Goal: Answer question/provide support

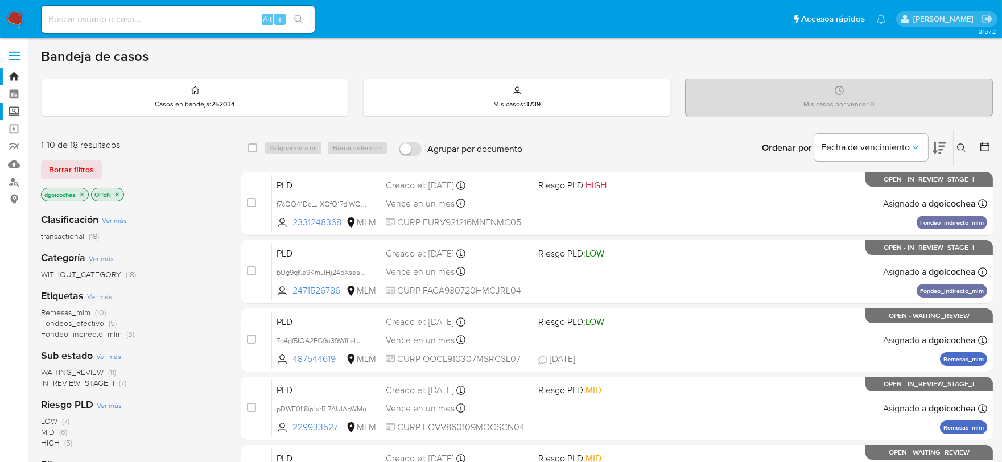
click at [17, 110] on label "Screening" at bounding box center [67, 112] width 135 height 18
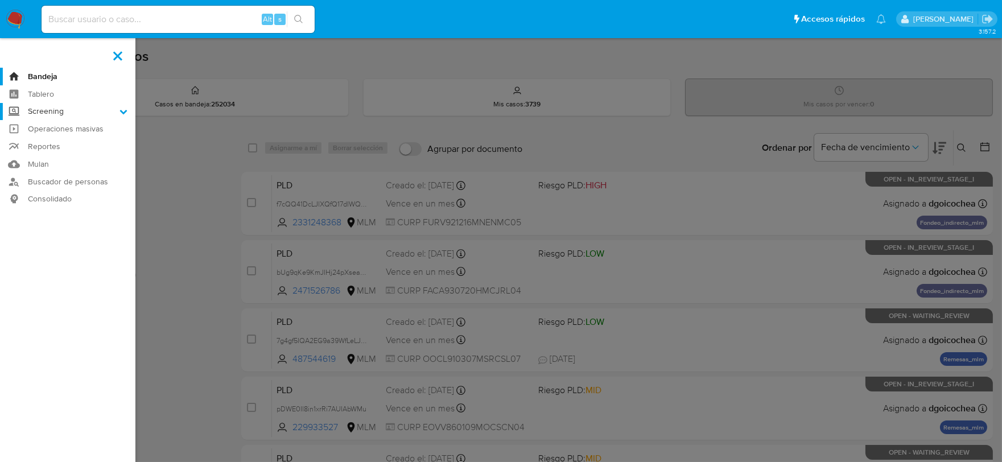
click at [0, 0] on input "Screening" at bounding box center [0, 0] width 0 height 0
click at [54, 155] on link "Herramientas" at bounding box center [67, 156] width 135 height 14
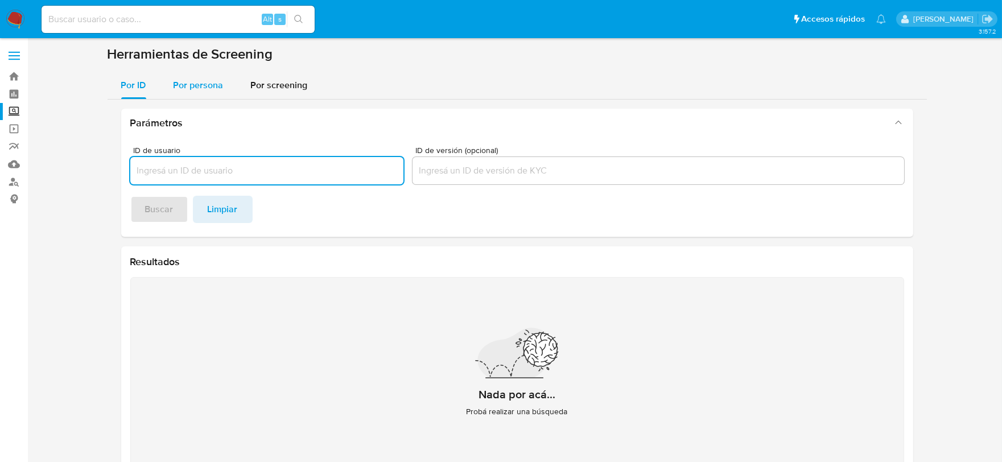
click at [208, 89] on span "Por persona" at bounding box center [199, 85] width 50 height 13
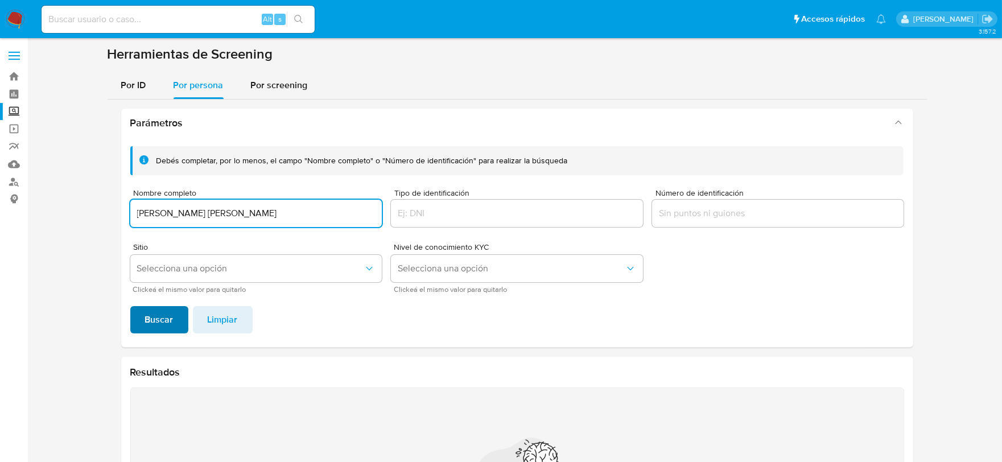
type input "RUTH ABIGAIL CEBALLOS LUNA"
click at [154, 319] on span "Buscar" at bounding box center [159, 319] width 28 height 25
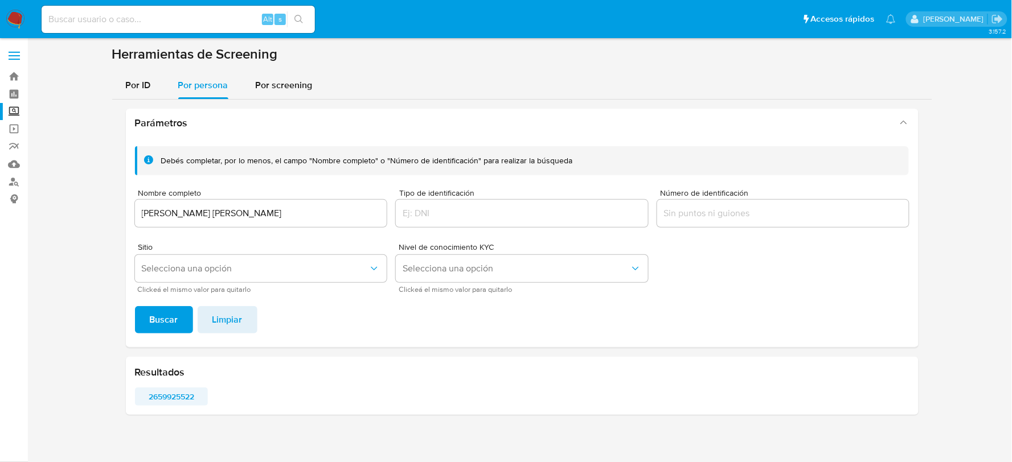
click at [171, 393] on span "2659925522" at bounding box center [171, 397] width 57 height 16
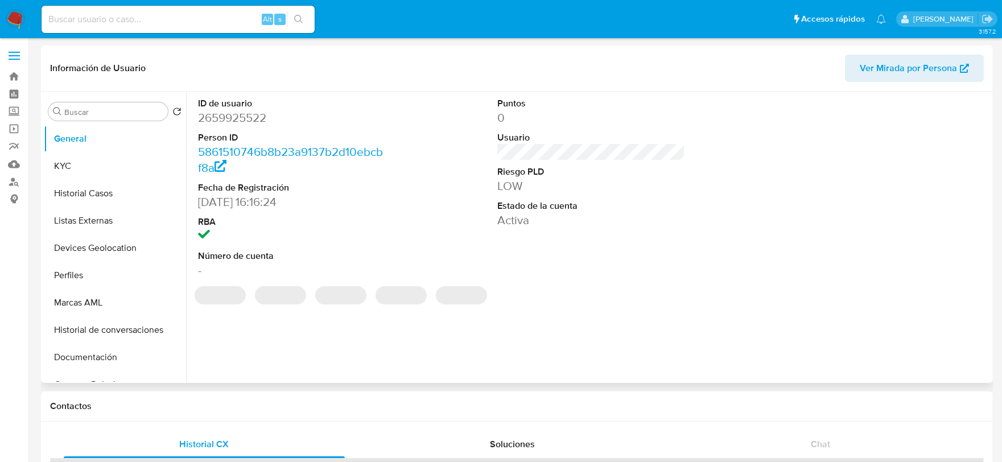
select select "10"
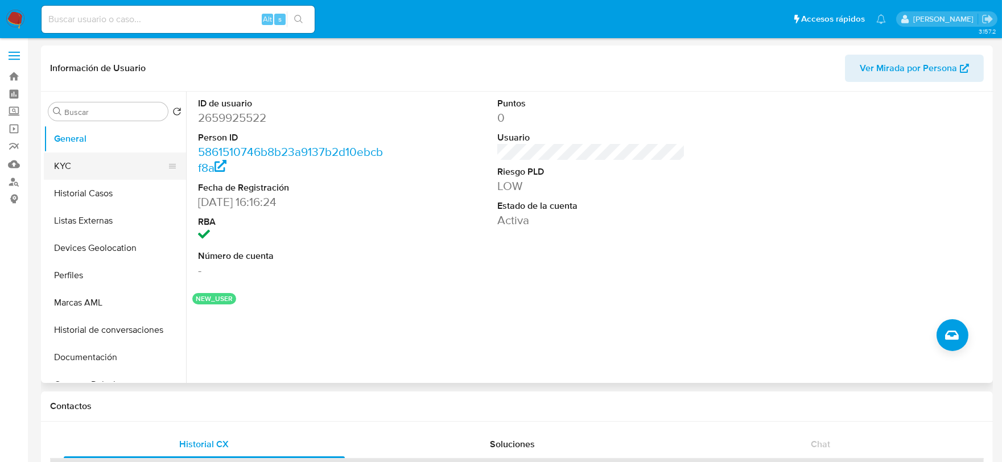
click at [85, 165] on button "KYC" at bounding box center [110, 166] width 133 height 27
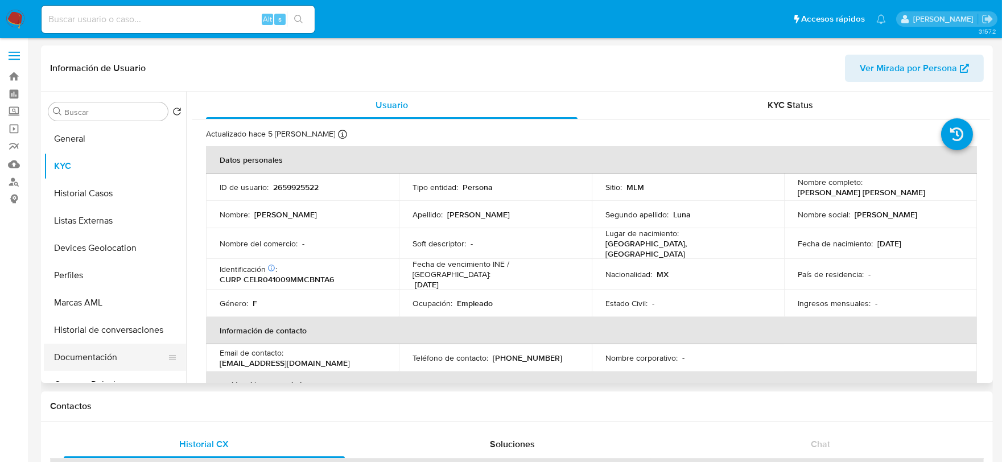
click at [106, 357] on button "Documentación" at bounding box center [110, 357] width 133 height 27
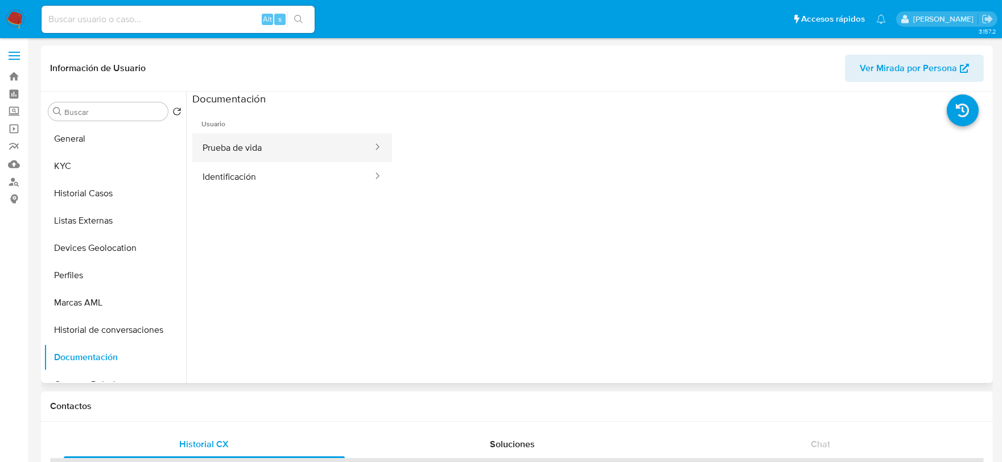
click at [294, 151] on button "Prueba de vida" at bounding box center [283, 147] width 182 height 29
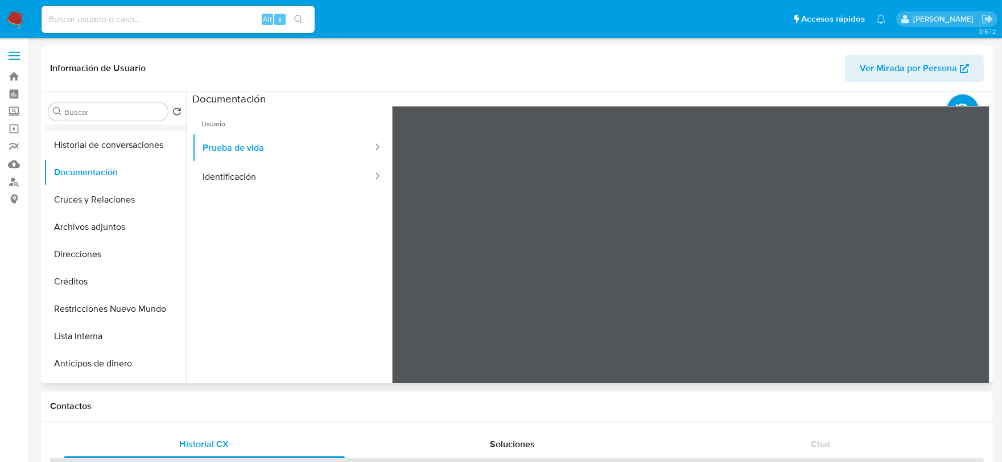
scroll to position [190, 0]
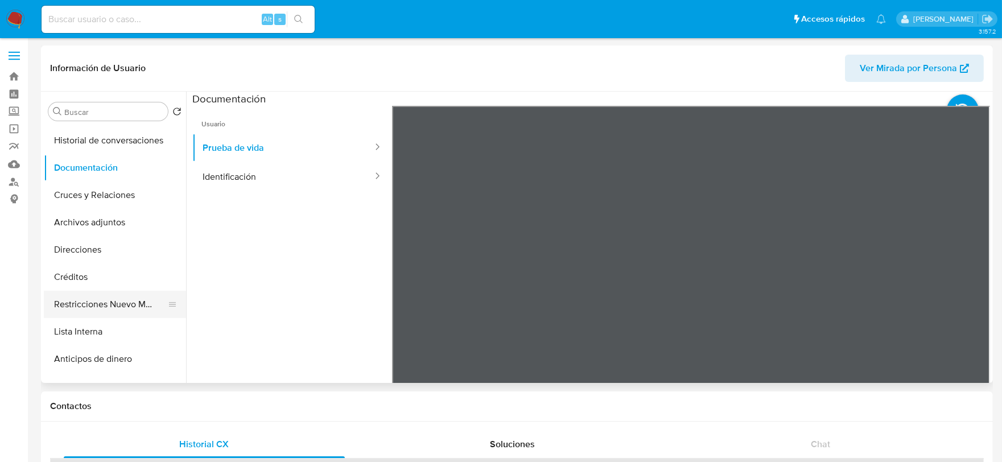
click at [87, 300] on button "Restricciones Nuevo Mundo" at bounding box center [110, 304] width 133 height 27
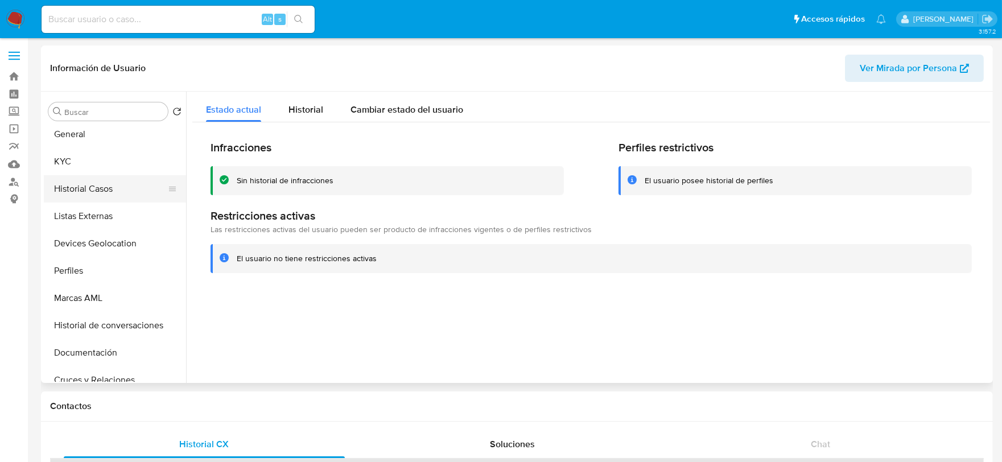
scroll to position [0, 0]
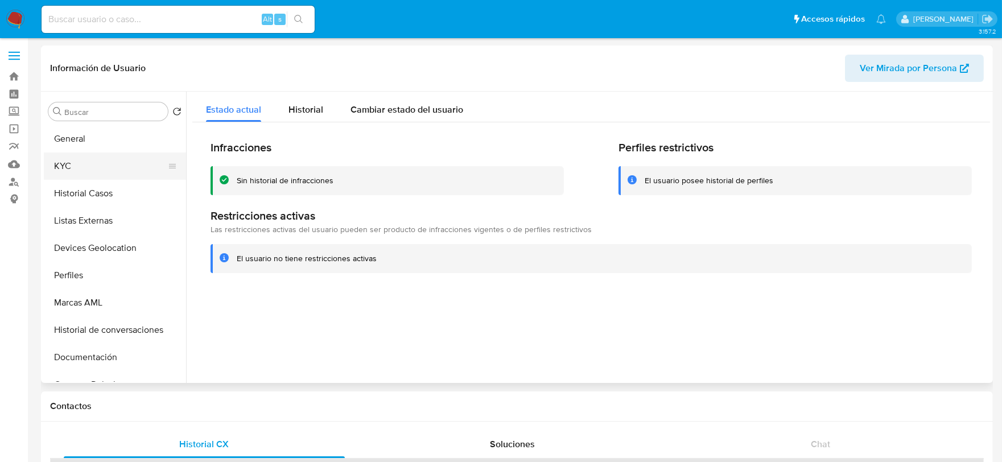
click at [94, 169] on button "KYC" at bounding box center [110, 166] width 133 height 27
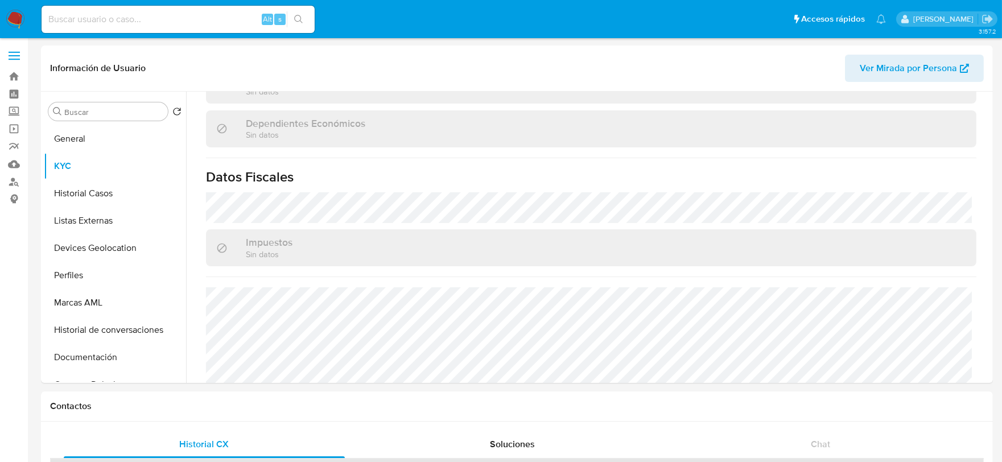
scroll to position [714, 0]
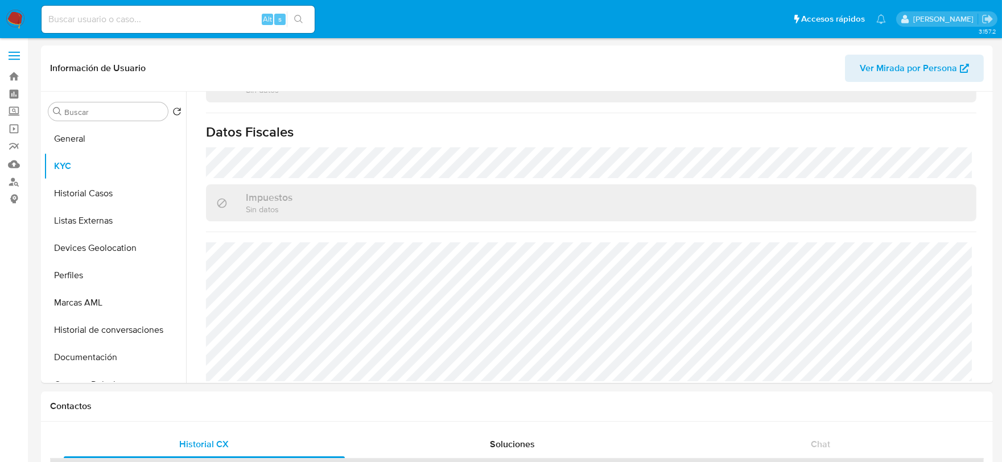
click at [7, 13] on img at bounding box center [15, 19] width 19 height 19
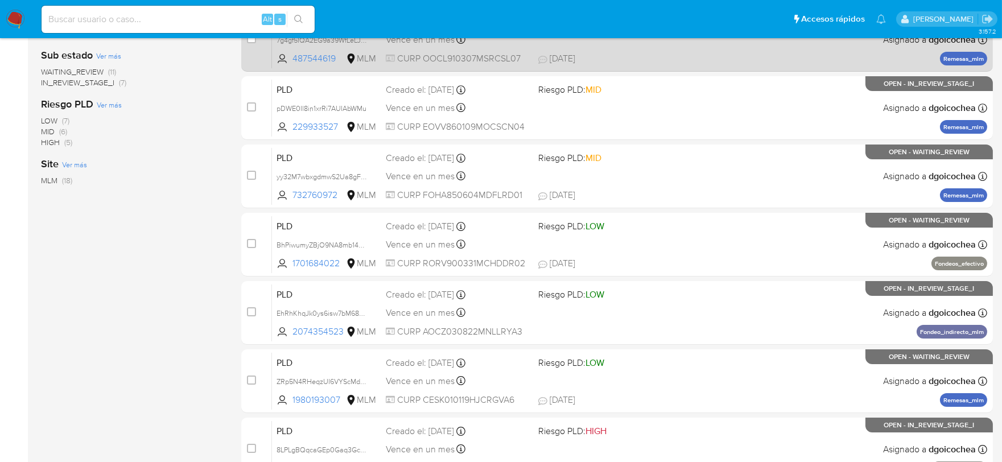
scroll to position [435, 0]
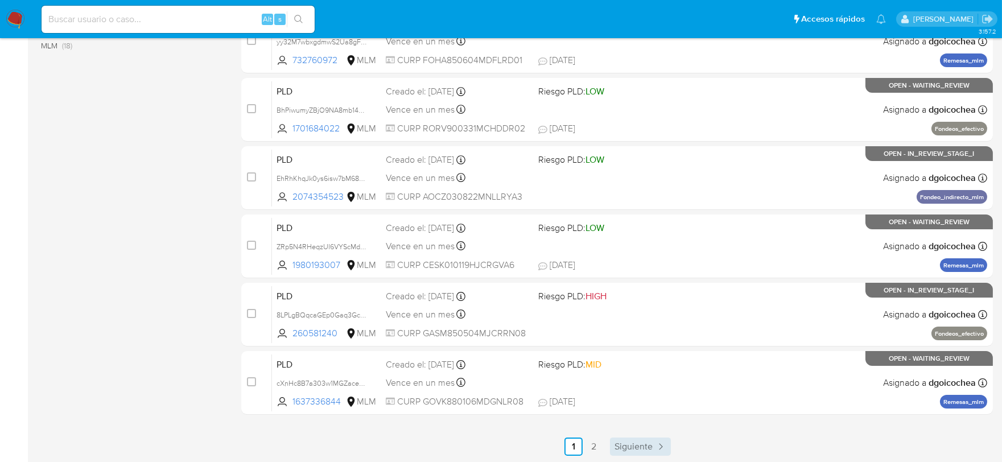
click at [634, 438] on link "Siguiente" at bounding box center [640, 447] width 61 height 18
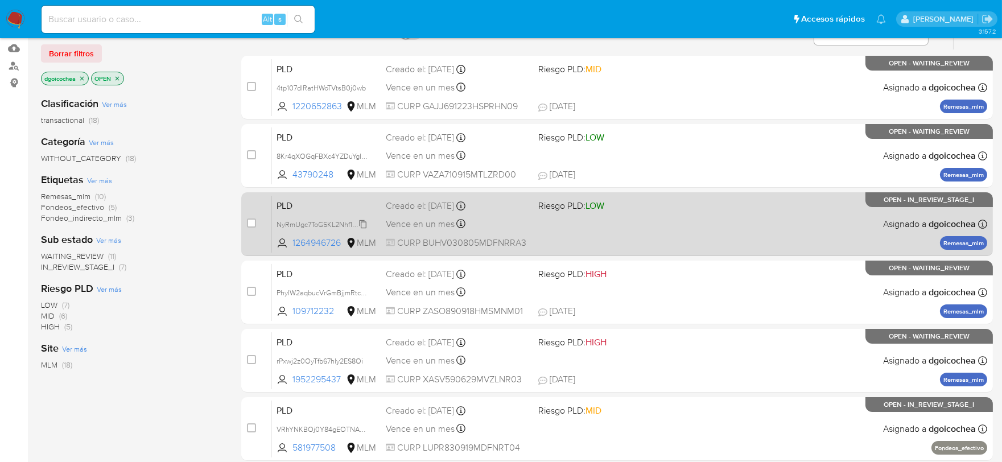
scroll to position [190, 0]
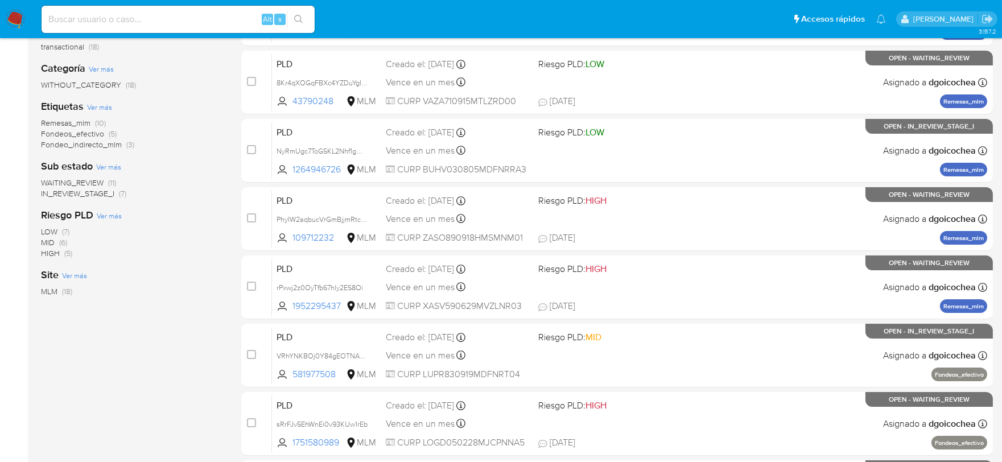
click at [91, 188] on span "IN_REVIEW_STAGE_I" at bounding box center [77, 193] width 73 height 11
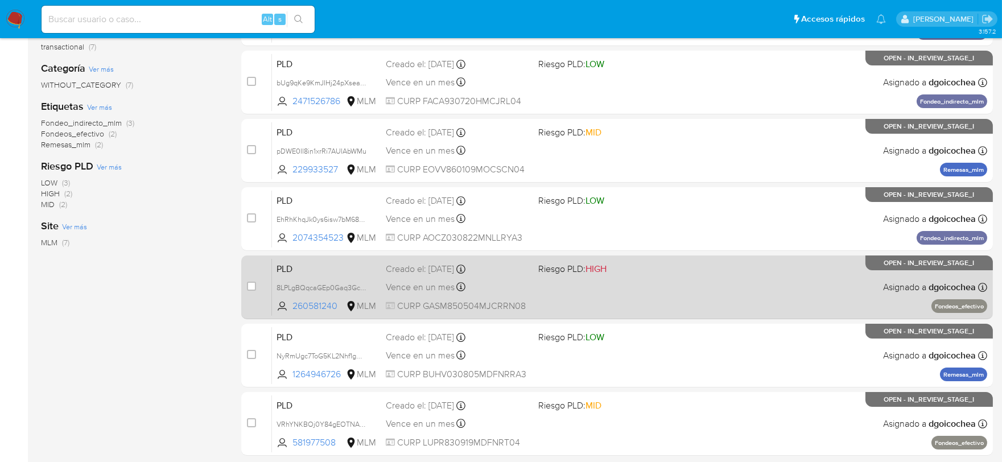
scroll to position [231, 0]
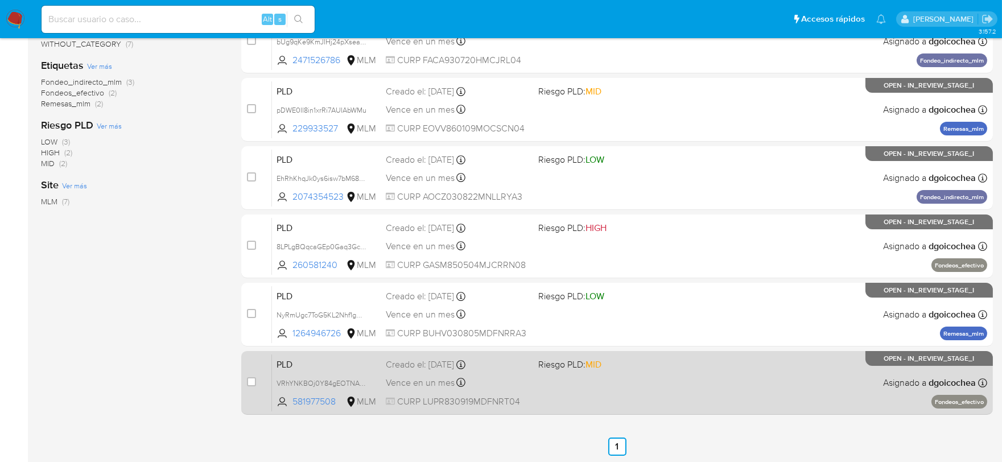
click at [286, 359] on span "PLD" at bounding box center [327, 363] width 100 height 15
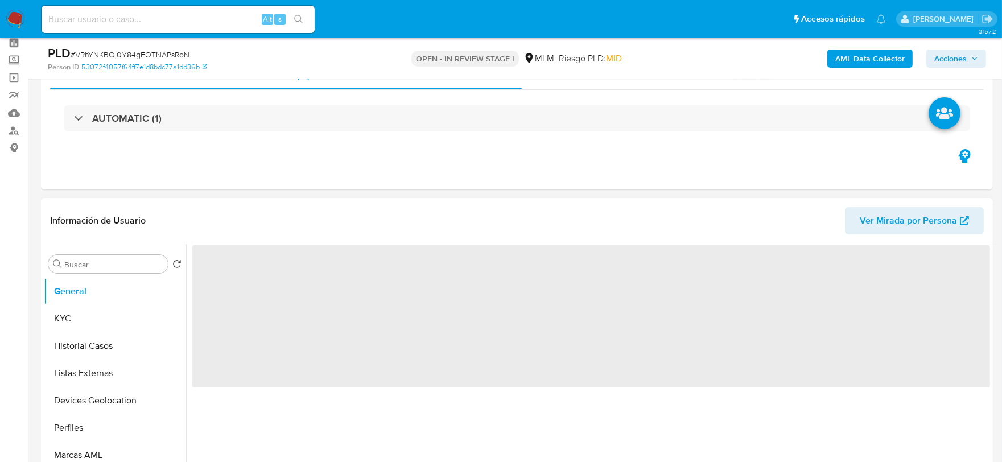
scroll to position [190, 0]
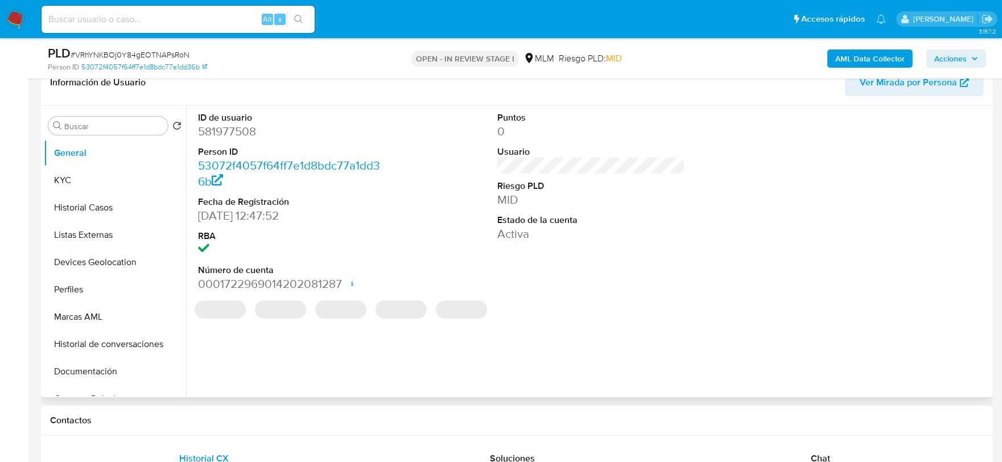
select select "10"
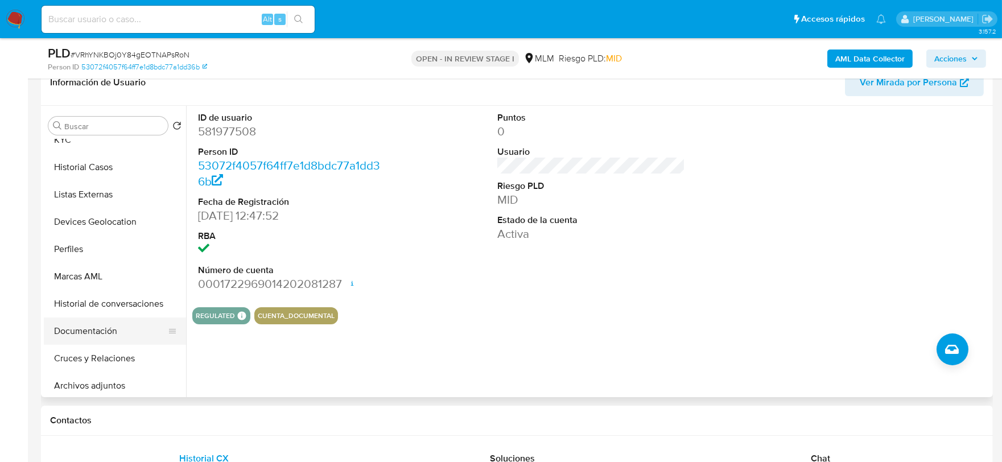
scroll to position [63, 0]
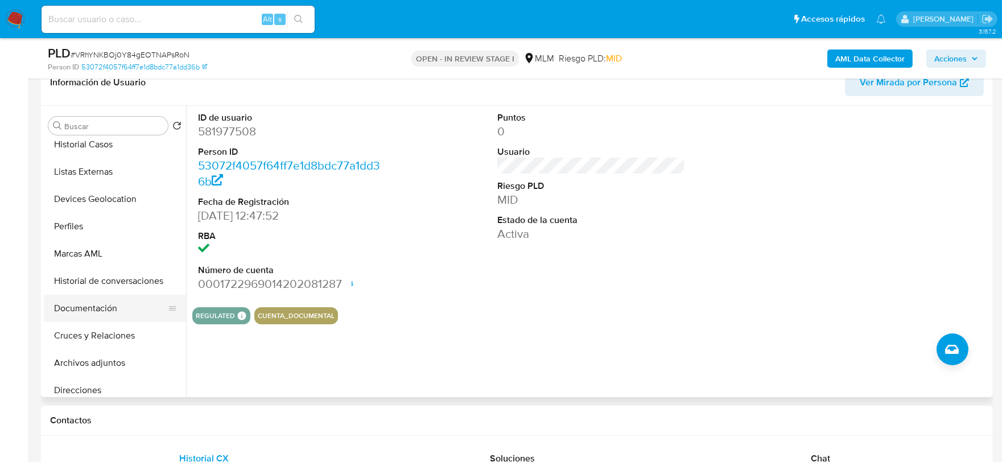
click at [101, 304] on button "Documentación" at bounding box center [110, 308] width 133 height 27
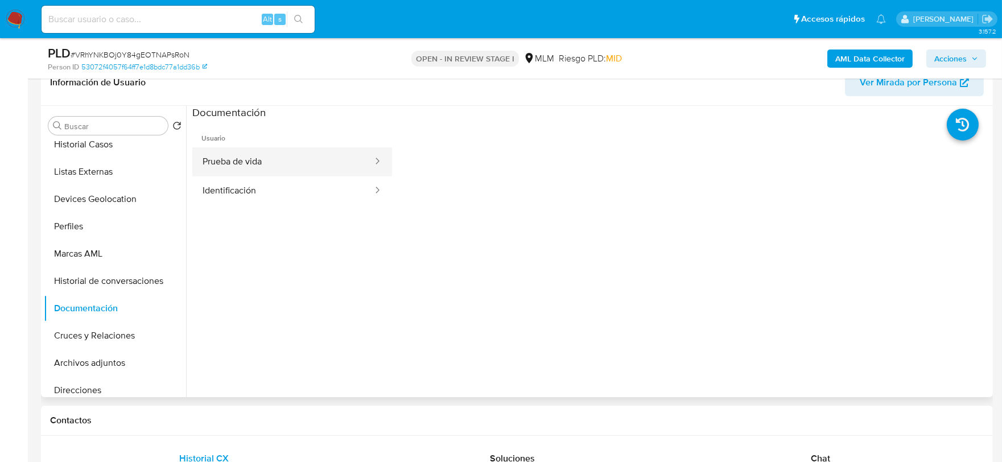
click at [303, 150] on button "Prueba de vida" at bounding box center [283, 161] width 182 height 29
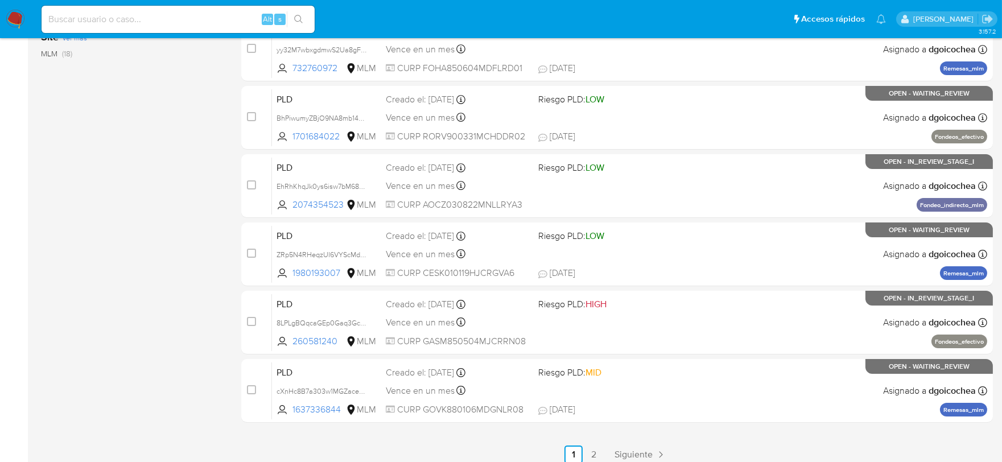
scroll to position [435, 0]
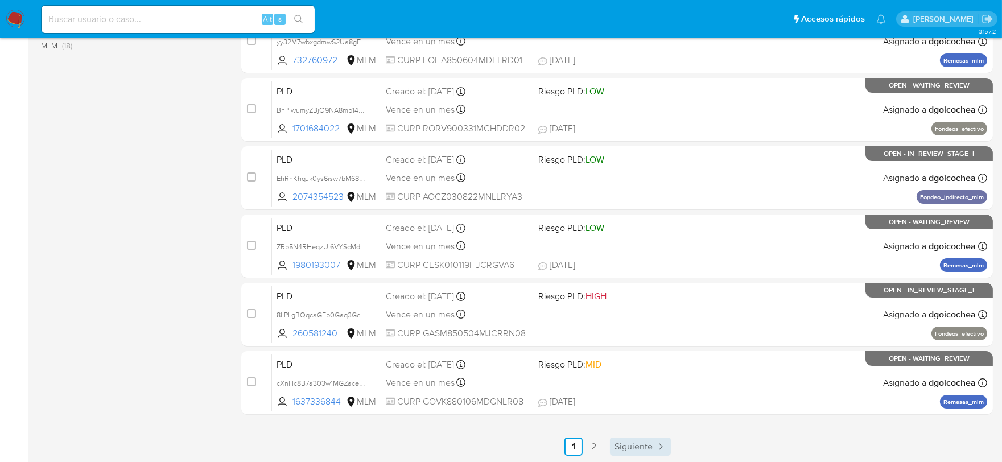
click at [621, 446] on span "Siguiente" at bounding box center [634, 446] width 38 height 9
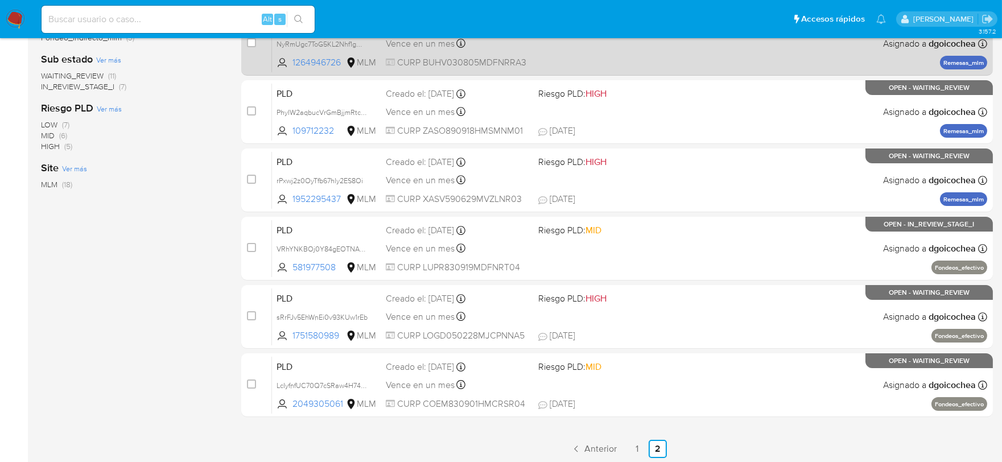
scroll to position [299, 0]
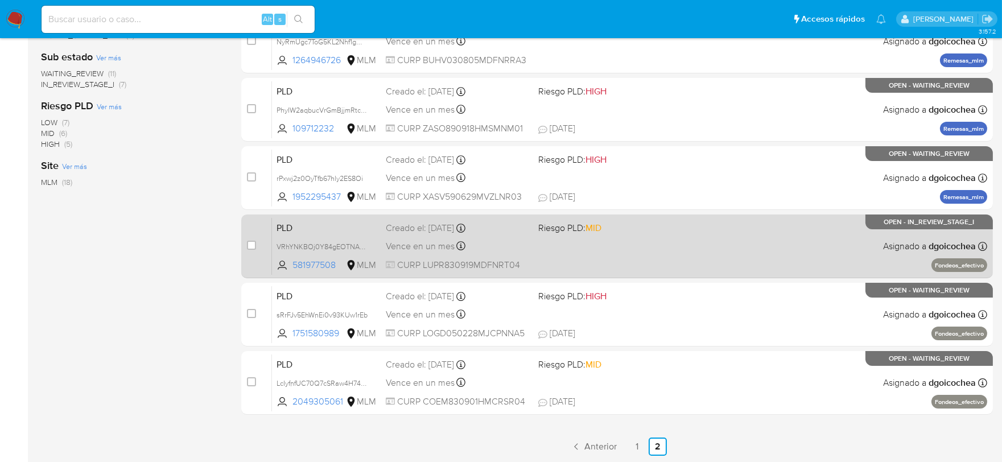
click at [289, 225] on span "PLD" at bounding box center [327, 227] width 100 height 15
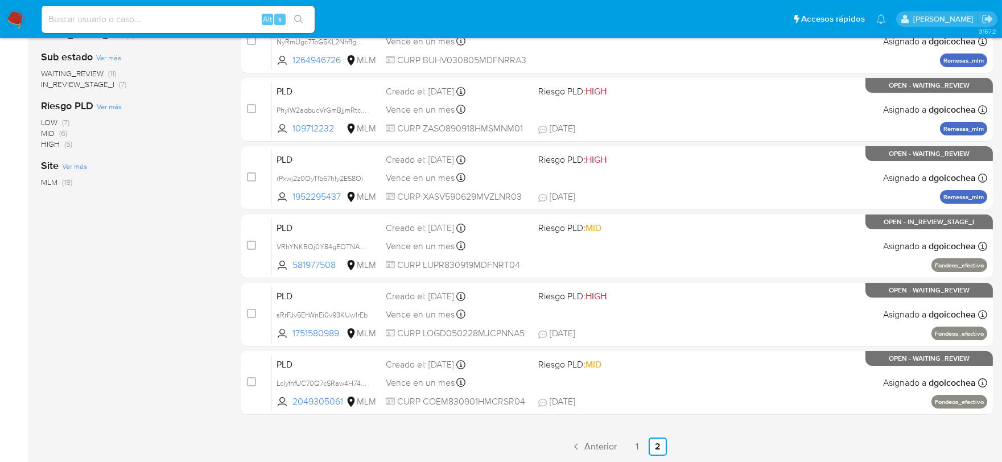
click at [107, 85] on span "IN_REVIEW_STAGE_I" at bounding box center [77, 84] width 73 height 11
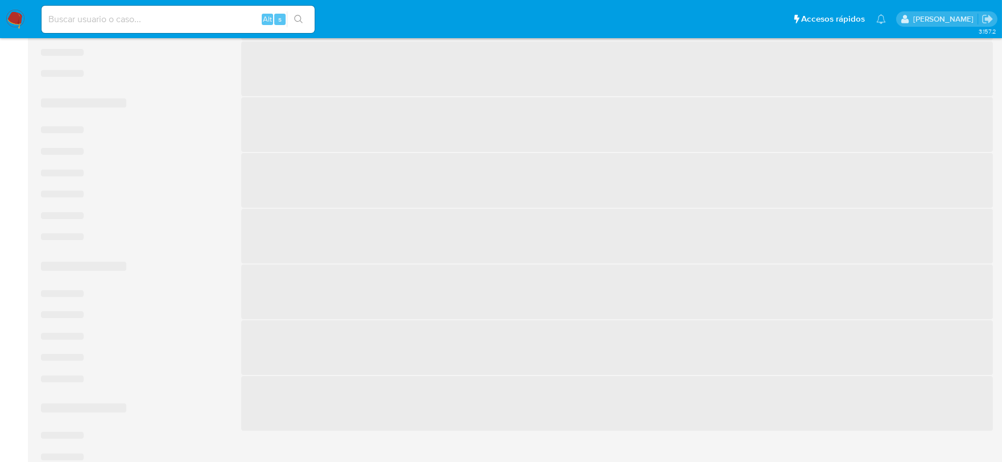
scroll to position [190, 0]
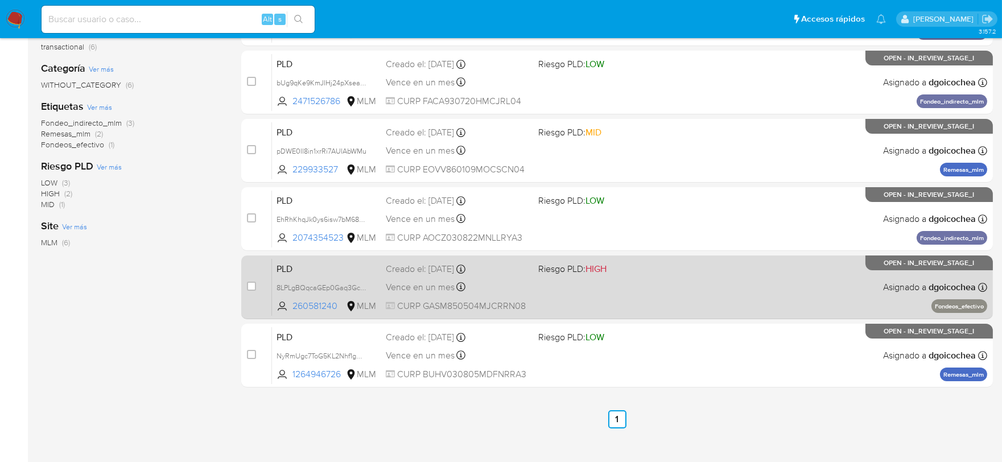
click at [287, 264] on span "PLD" at bounding box center [327, 268] width 100 height 15
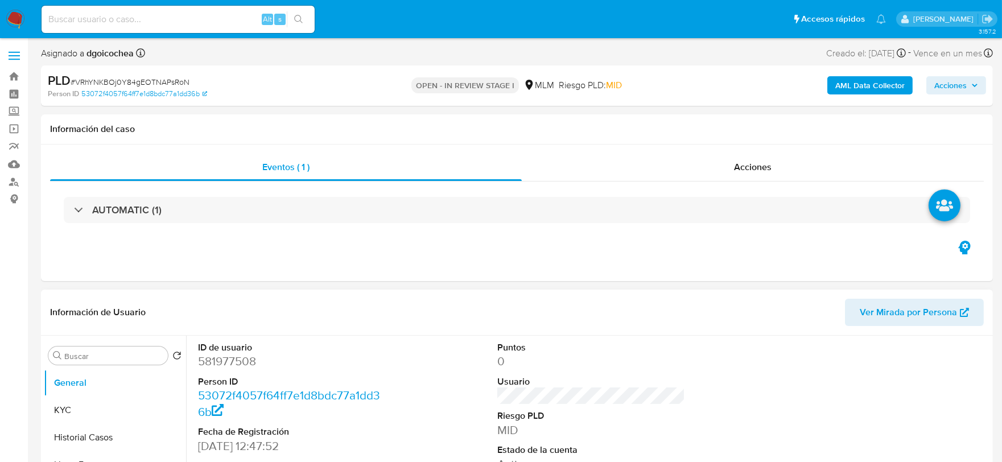
select select "10"
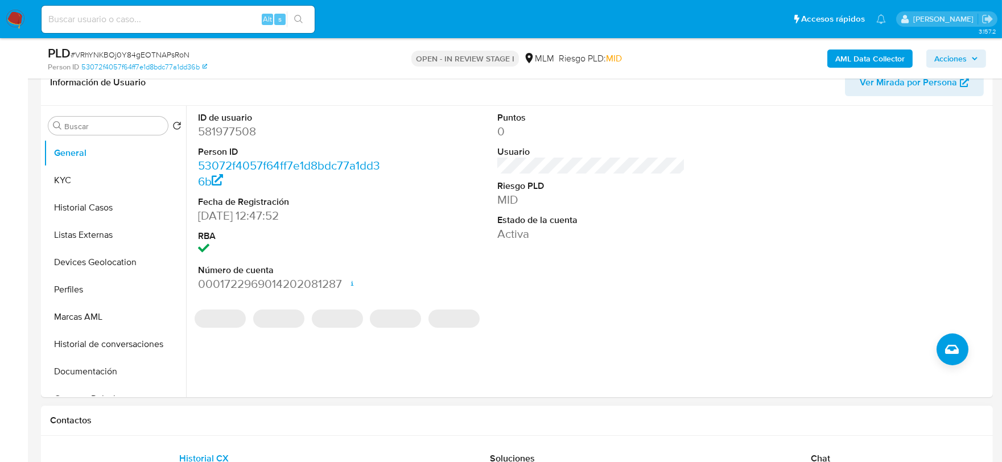
scroll to position [379, 0]
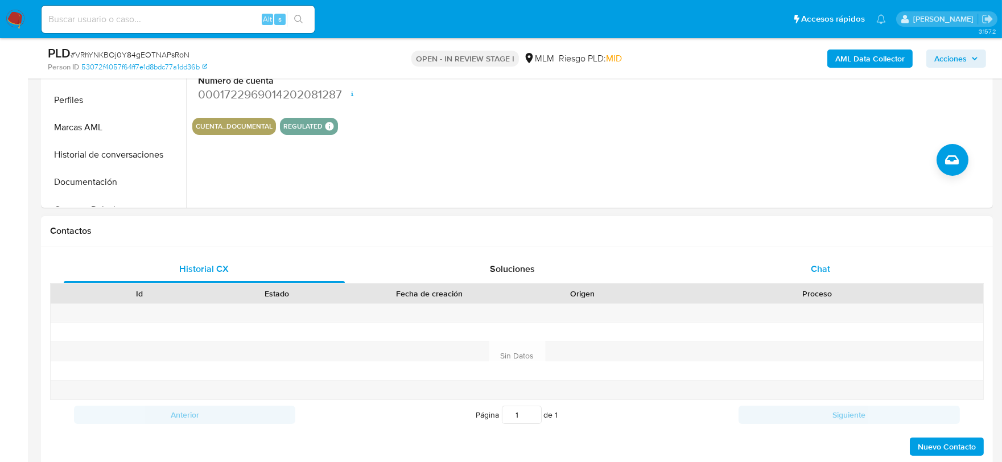
click at [817, 262] on span "Chat" at bounding box center [820, 268] width 19 height 13
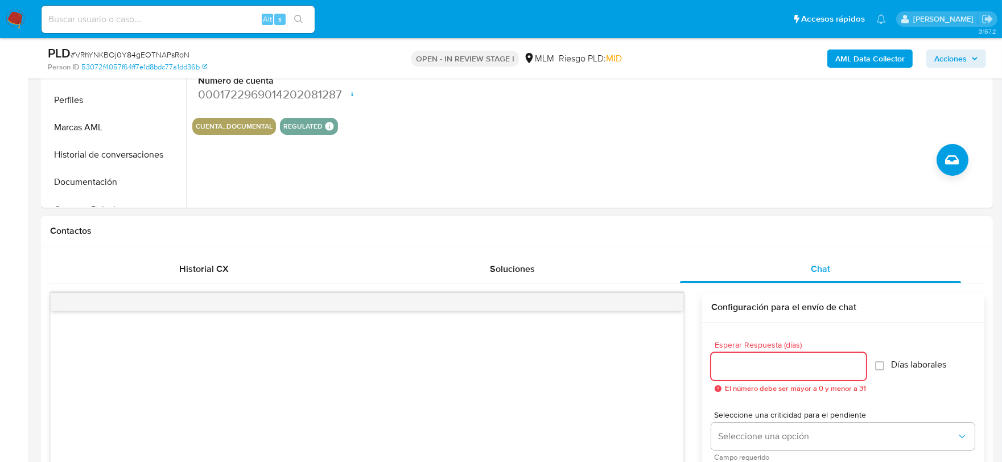
click at [758, 363] on input "Esperar Respuesta (días)" at bounding box center [789, 366] width 155 height 15
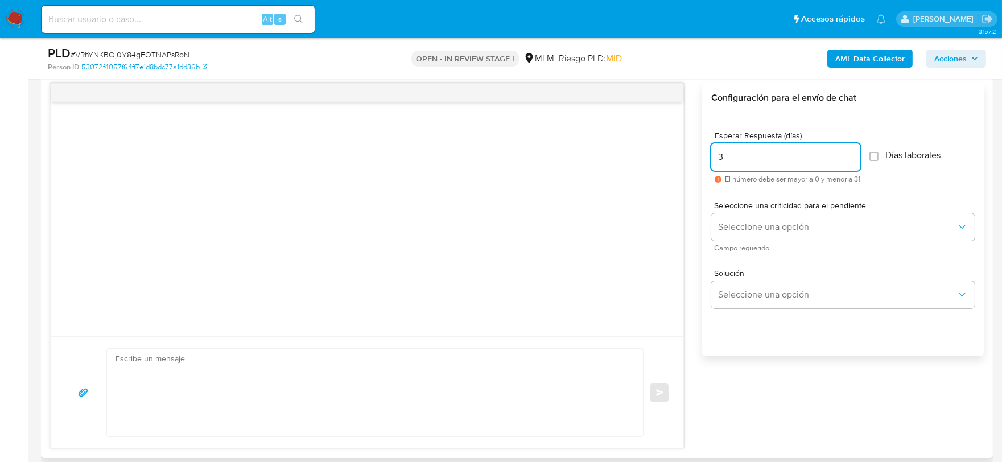
scroll to position [632, 0]
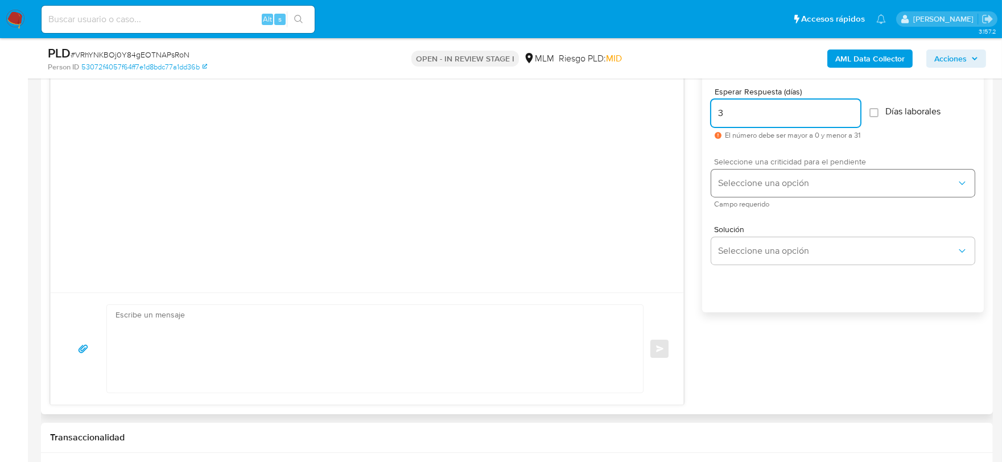
type input "3"
click at [829, 189] on button "Seleccione una opción" at bounding box center [844, 183] width 264 height 27
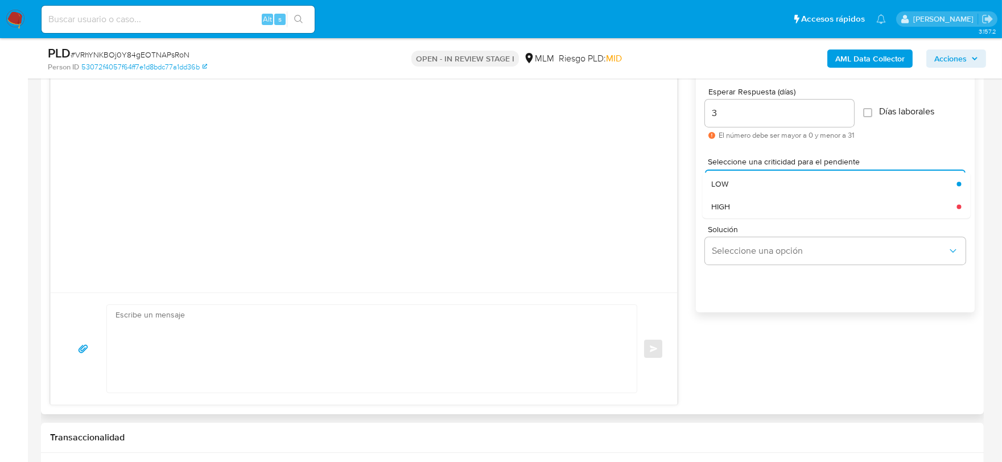
click at [748, 109] on input "3" at bounding box center [779, 113] width 149 height 15
click at [745, 111] on input "3" at bounding box center [786, 113] width 149 height 15
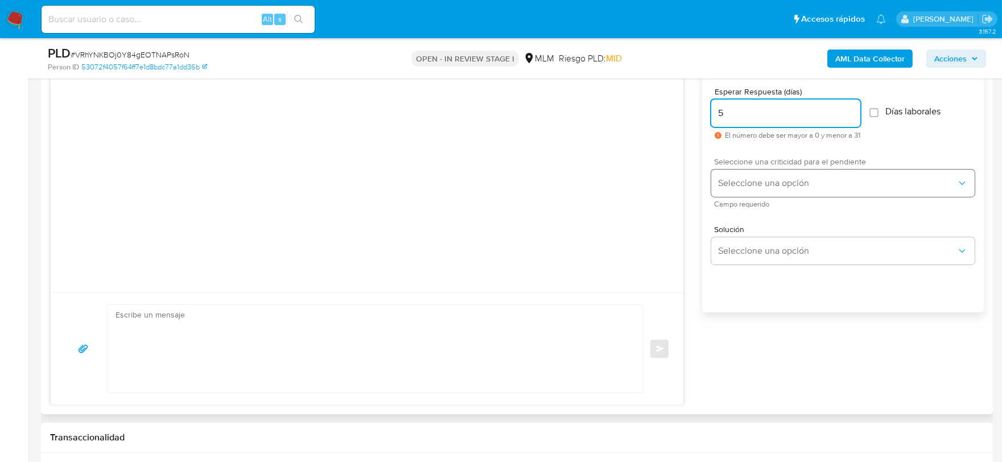
type input "5"
click at [750, 184] on span "Seleccione una opción" at bounding box center [837, 183] width 239 height 11
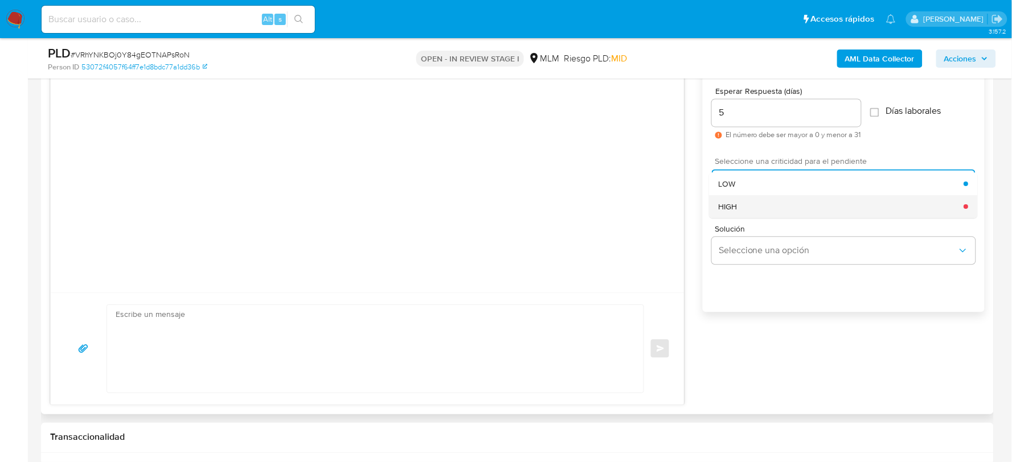
click at [731, 211] on span "HIGH" at bounding box center [727, 207] width 19 height 10
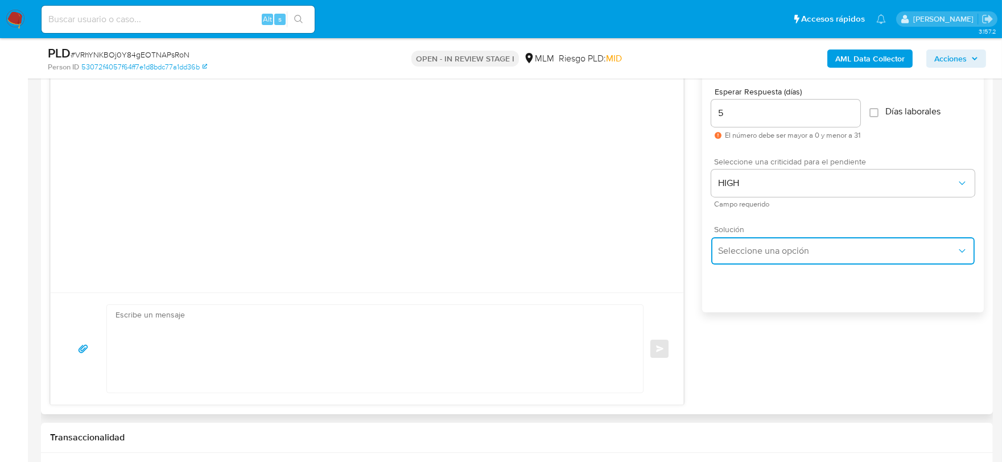
click at [753, 248] on span "Seleccione una opción" at bounding box center [837, 250] width 239 height 11
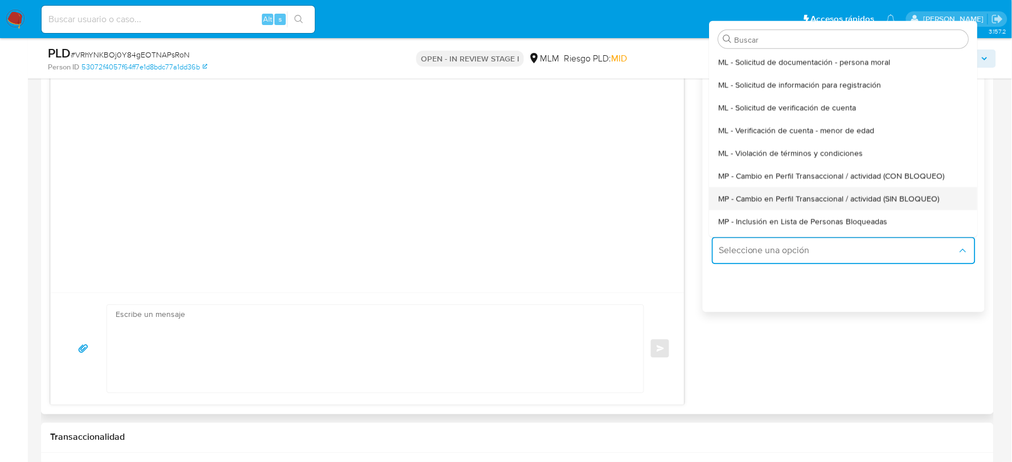
click at [775, 194] on span "MP - Cambio en Perfil Transaccional / actividad (SIN BLOQUEO)" at bounding box center [828, 199] width 221 height 10
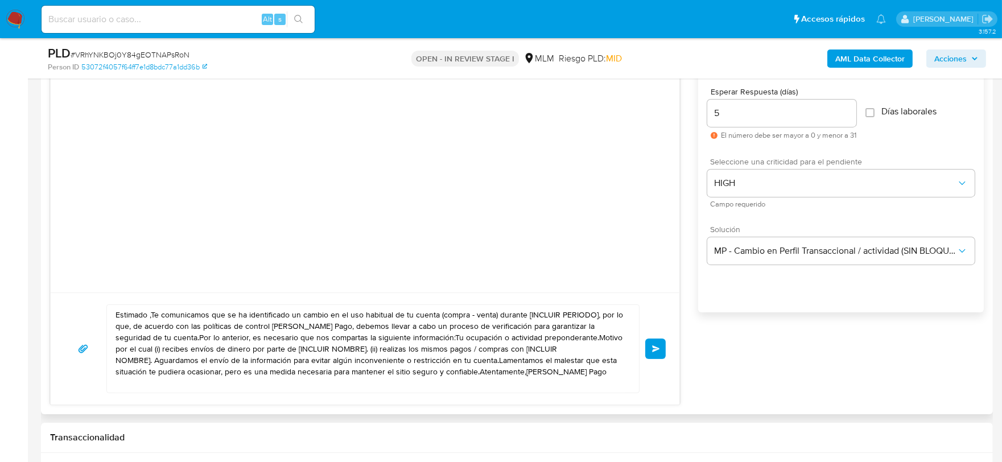
click at [291, 331] on textarea "Estimado ,Te comunicamos que se ha identificado un cambio en el uso habitual de…" at bounding box center [371, 349] width 510 height 88
paste textarea "a Ruth Luna De acuerdo con las políticas de control de Mercado Pago, debemos ll…"
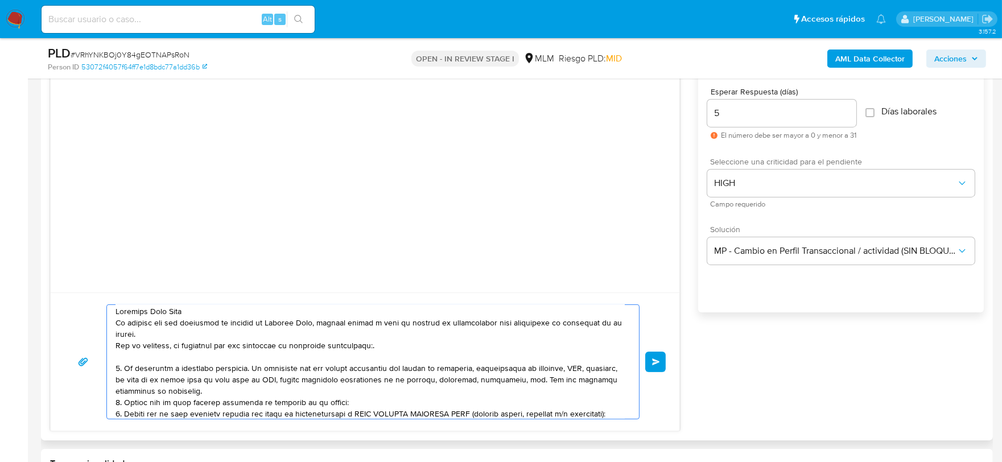
scroll to position [0, 0]
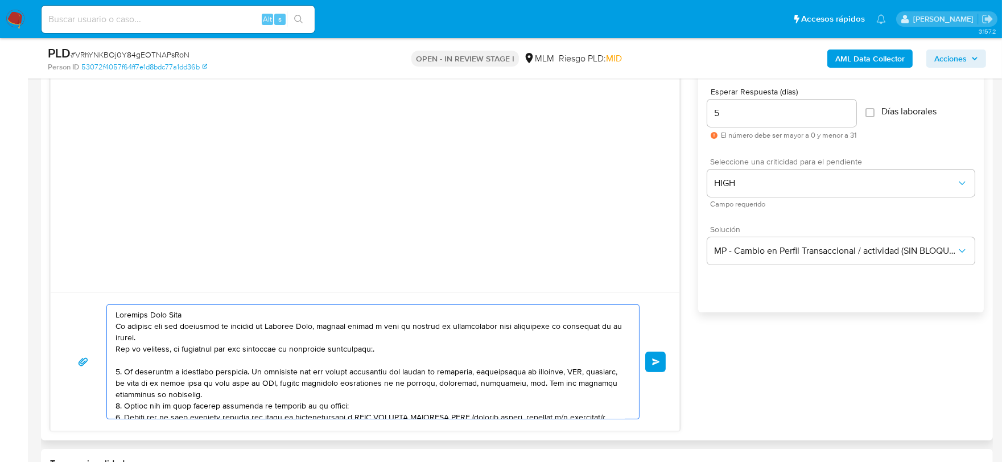
click at [334, 360] on textarea at bounding box center [371, 362] width 510 height 114
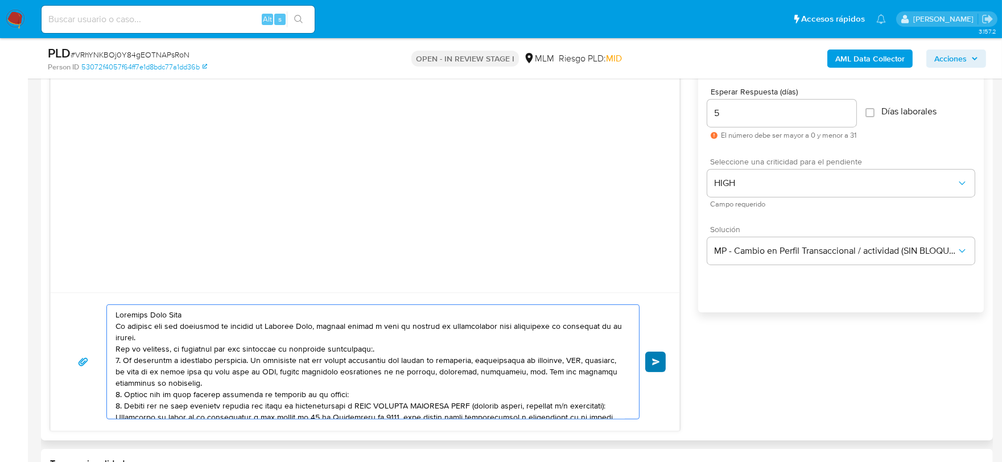
type textarea "Estimada Ruth Luna De acuerdo con las políticas de control de Mercado Pago, deb…"
click at [656, 355] on button "Enviar" at bounding box center [656, 362] width 20 height 20
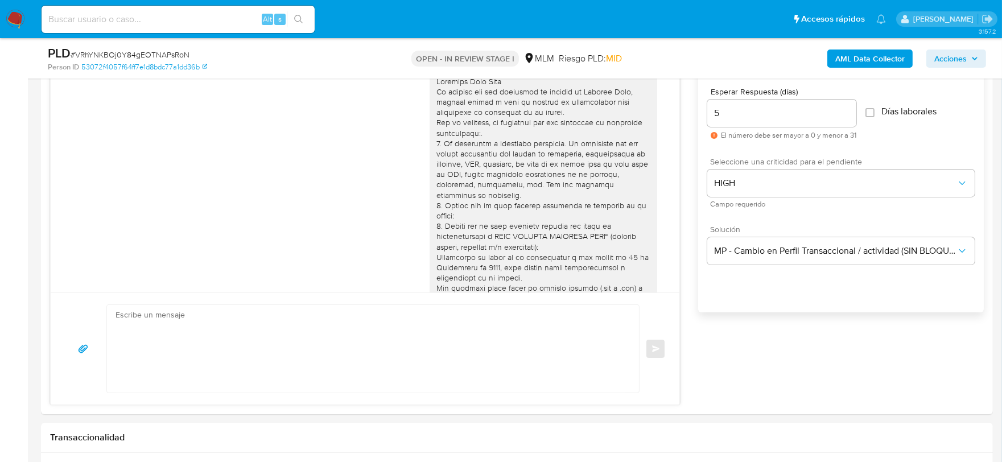
scroll to position [99, 0]
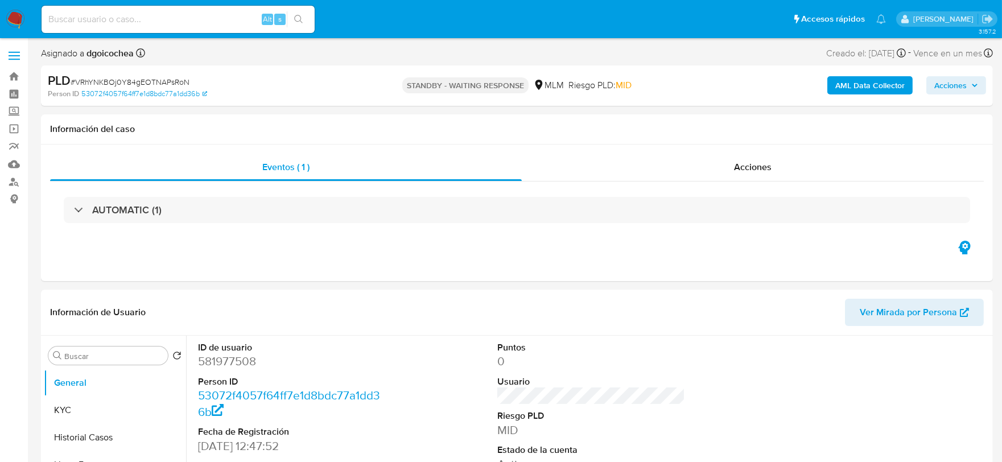
select select "10"
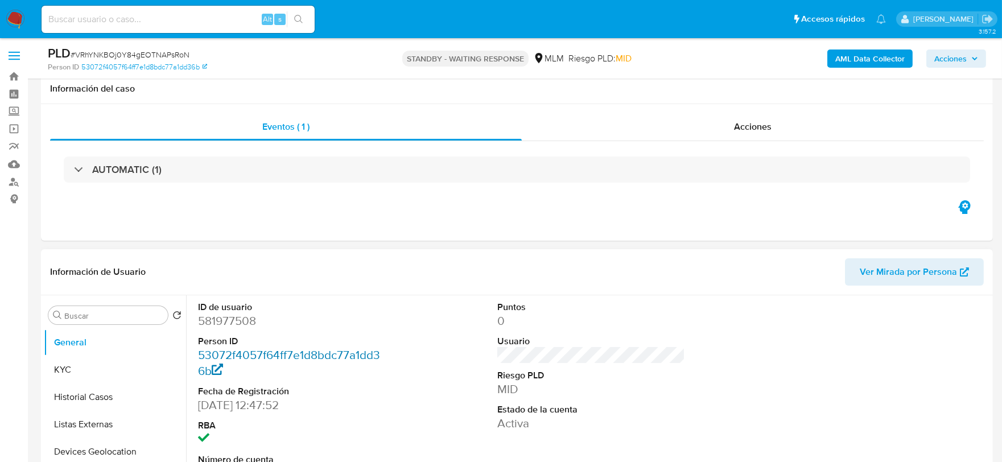
scroll to position [63, 0]
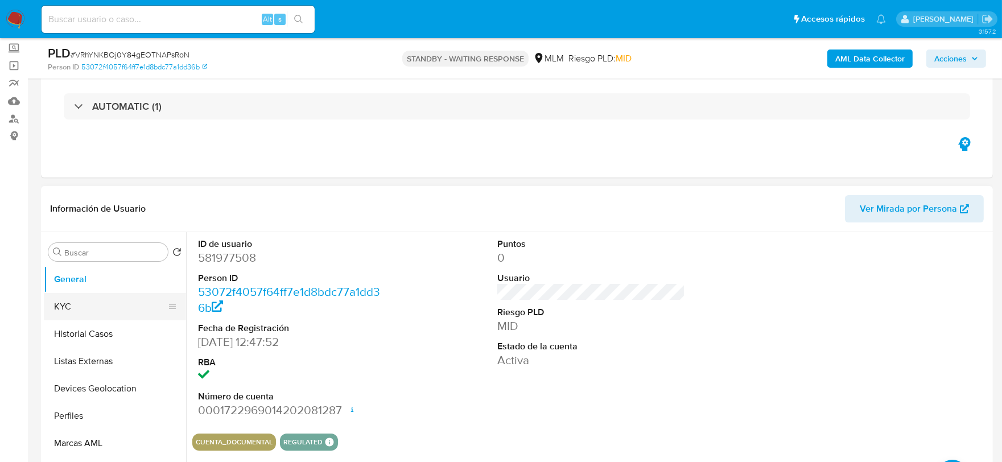
drag, startPoint x: 93, startPoint y: 310, endPoint x: 166, endPoint y: 313, distance: 72.9
click at [93, 310] on button "KYC" at bounding box center [110, 306] width 133 height 27
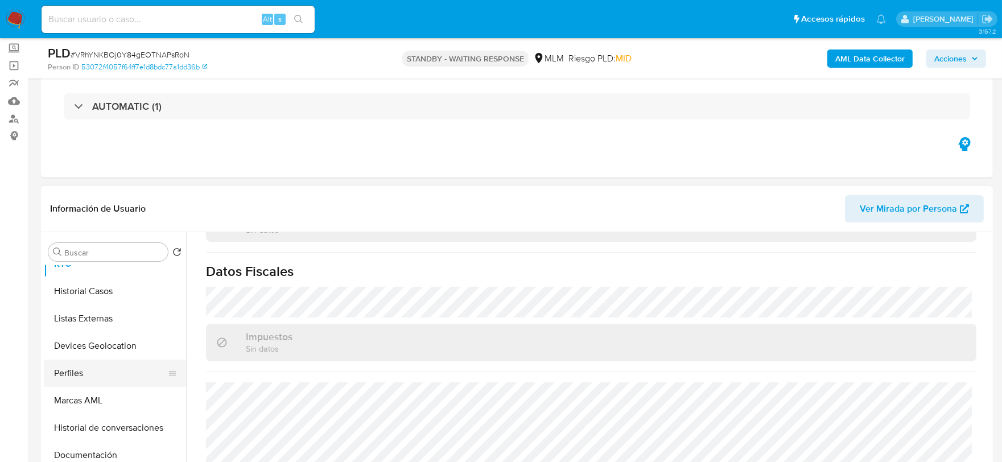
scroll to position [126, 0]
drag, startPoint x: 101, startPoint y: 450, endPoint x: 191, endPoint y: 420, distance: 95.4
click at [100, 450] on button "Direcciones" at bounding box center [115, 453] width 142 height 27
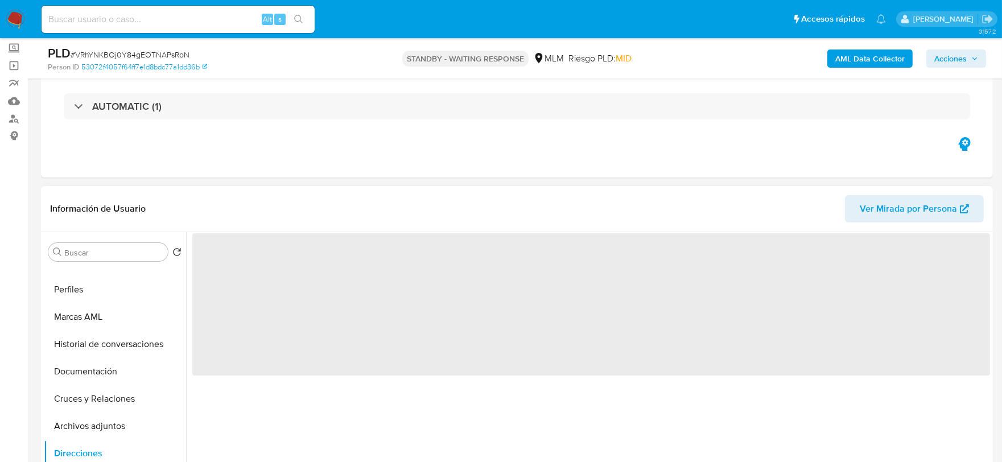
scroll to position [0, 0]
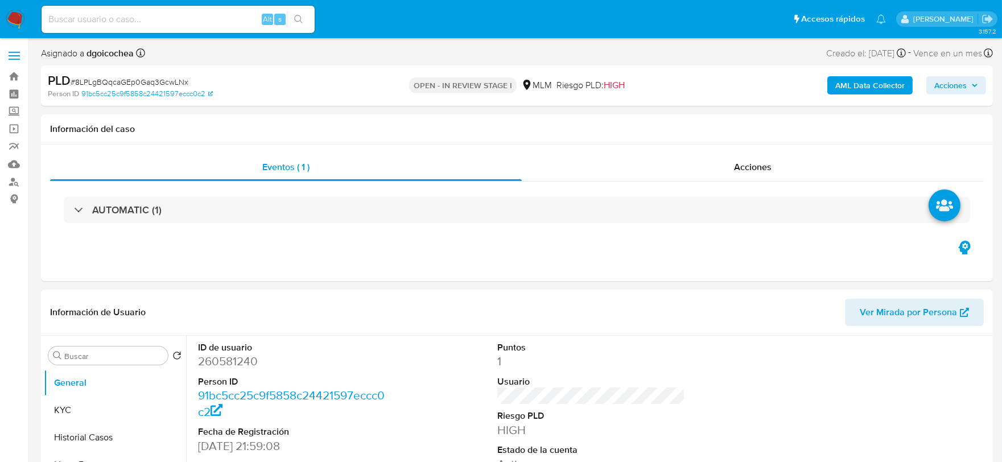
select select "10"
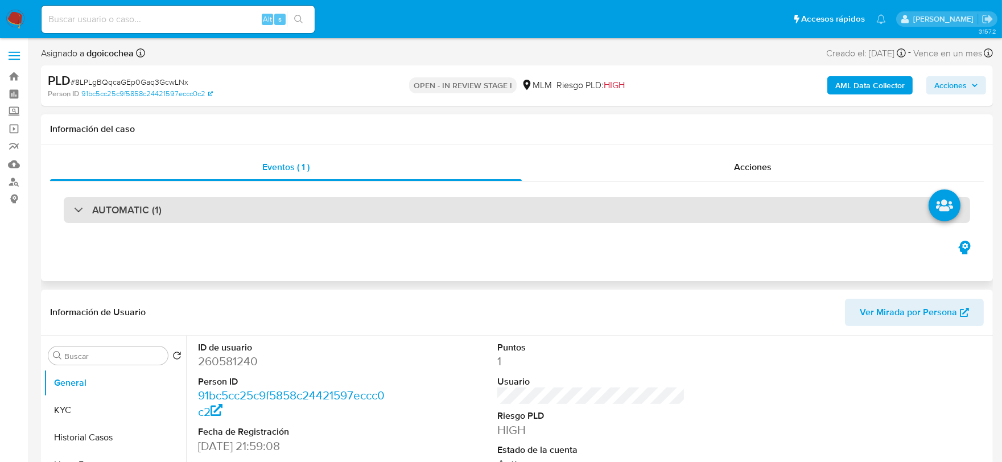
click at [122, 217] on div "AUTOMATIC (1)" at bounding box center [517, 210] width 907 height 26
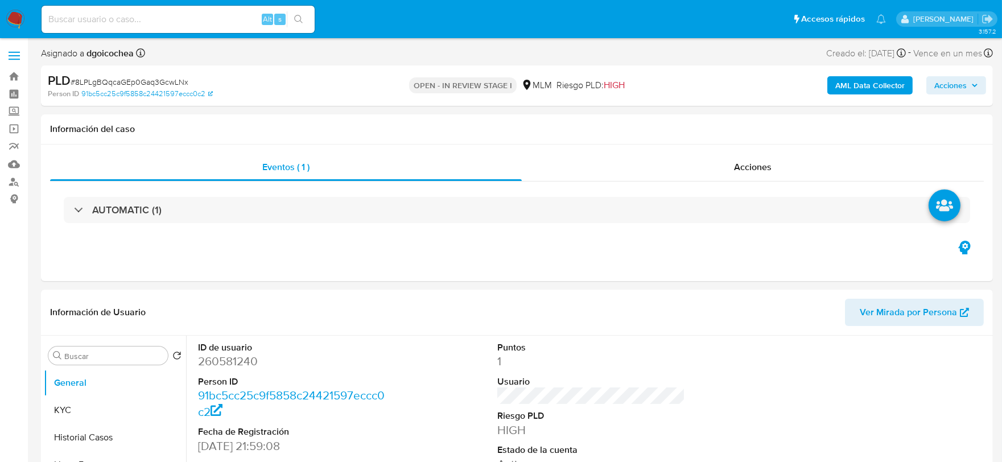
select select "10"
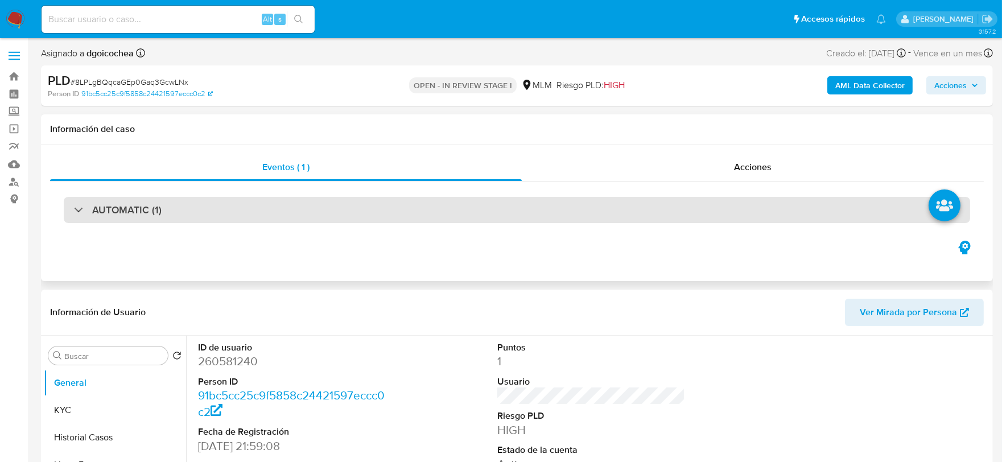
click at [135, 215] on h3 "AUTOMATIC (1)" at bounding box center [126, 210] width 69 height 13
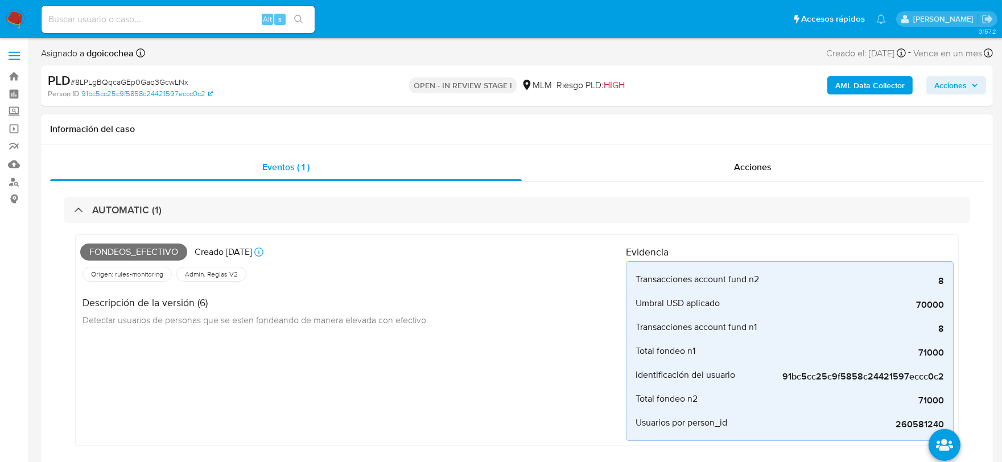
click at [388, 383] on div "Fondeos_efectivo Creado hace 23 días Creado: 12/08/2025 03:07:26 Origen: rules-…" at bounding box center [353, 341] width 546 height 202
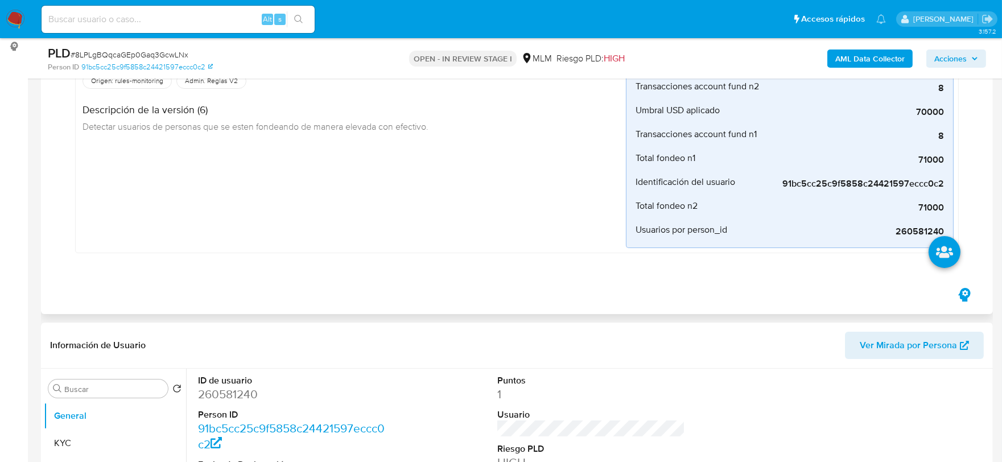
scroll to position [379, 0]
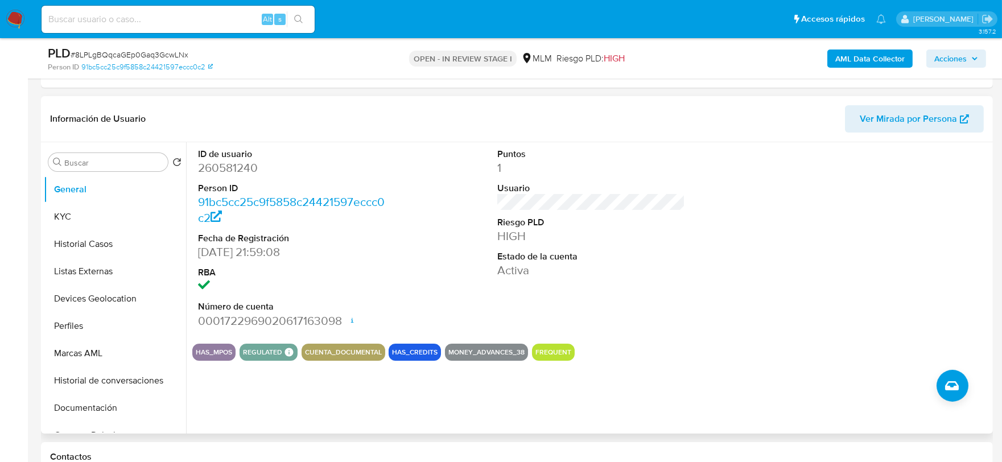
click at [618, 274] on dd "Activa" at bounding box center [592, 270] width 188 height 16
click at [95, 212] on button "KYC" at bounding box center [110, 216] width 133 height 27
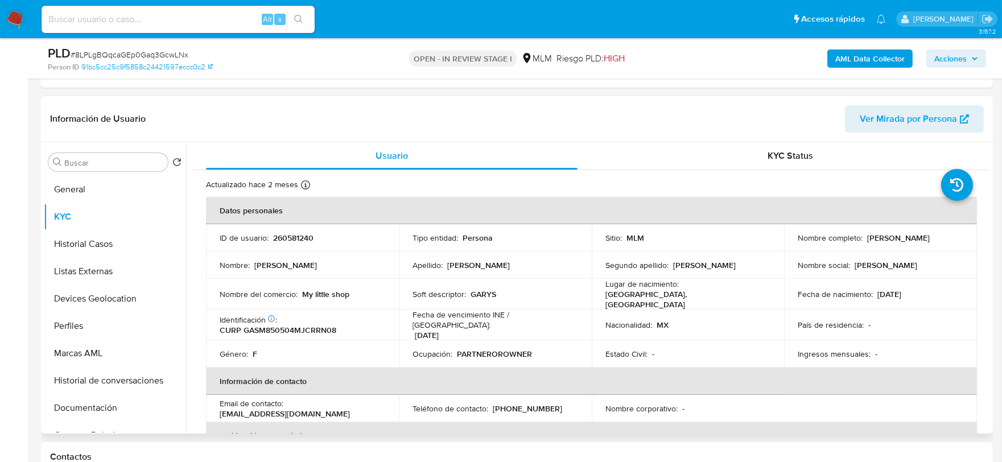
click at [190, 282] on div "Usuario KYC Status Actualizado hace 2 meses Creado: 17/06/2020 04:42:56 Actuali…" at bounding box center [588, 287] width 804 height 291
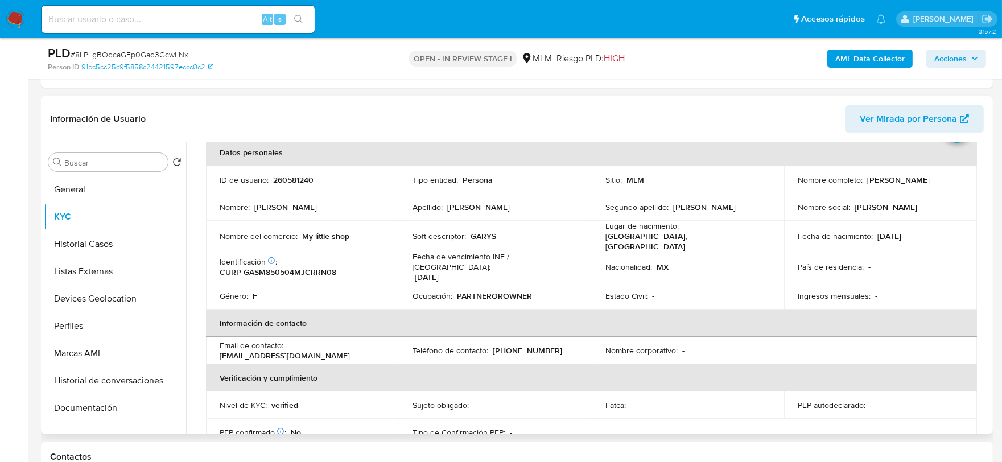
scroll to position [316, 0]
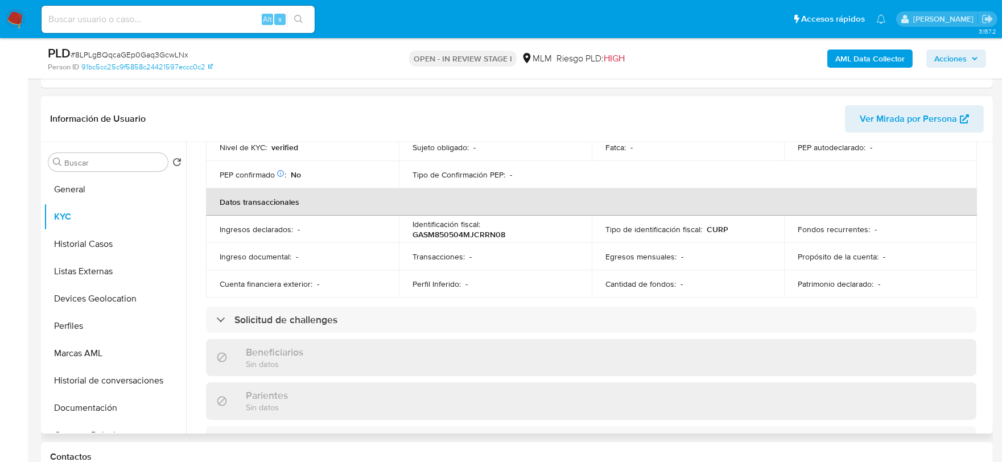
click at [199, 291] on div "Actualizado hace 2 meses Creado: 17/06/2020 04:42:56 Actualizado: 24/06/2025 07…" at bounding box center [591, 341] width 798 height 975
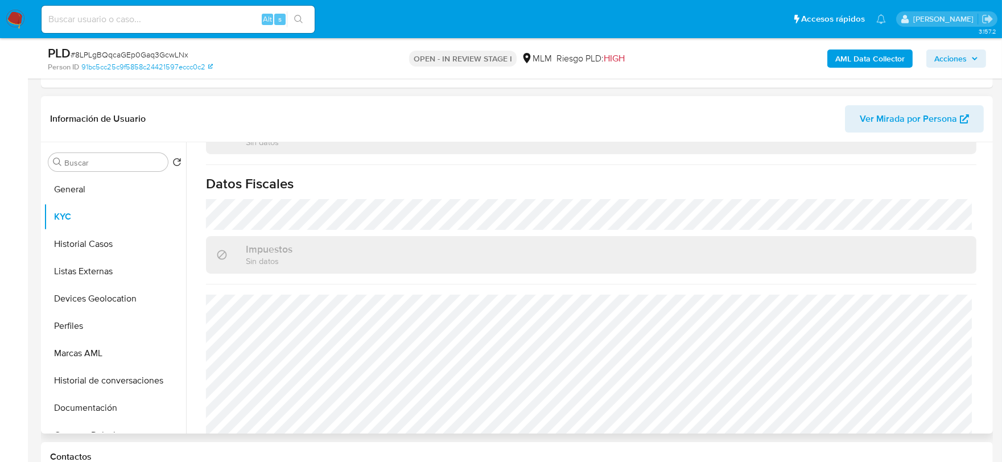
scroll to position [704, 0]
click at [106, 219] on button "KYC" at bounding box center [110, 216] width 133 height 27
click at [109, 237] on button "Historial Casos" at bounding box center [110, 244] width 133 height 27
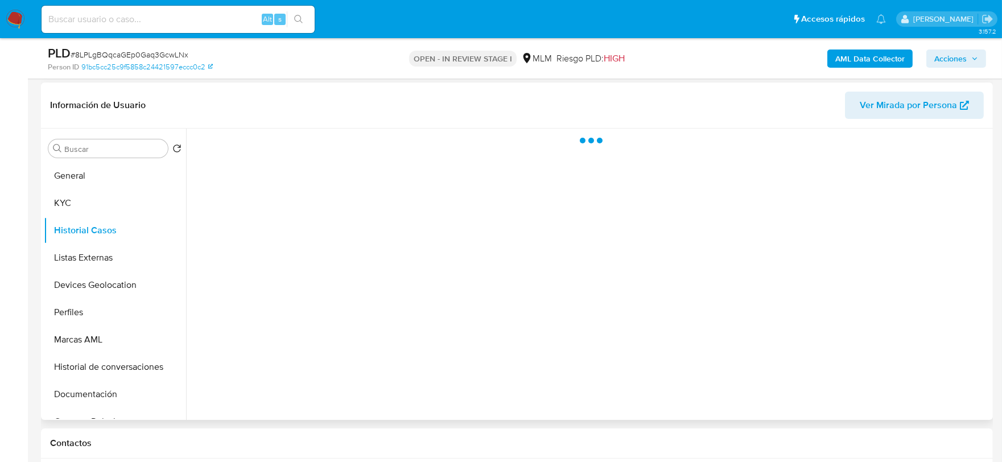
scroll to position [0, 0]
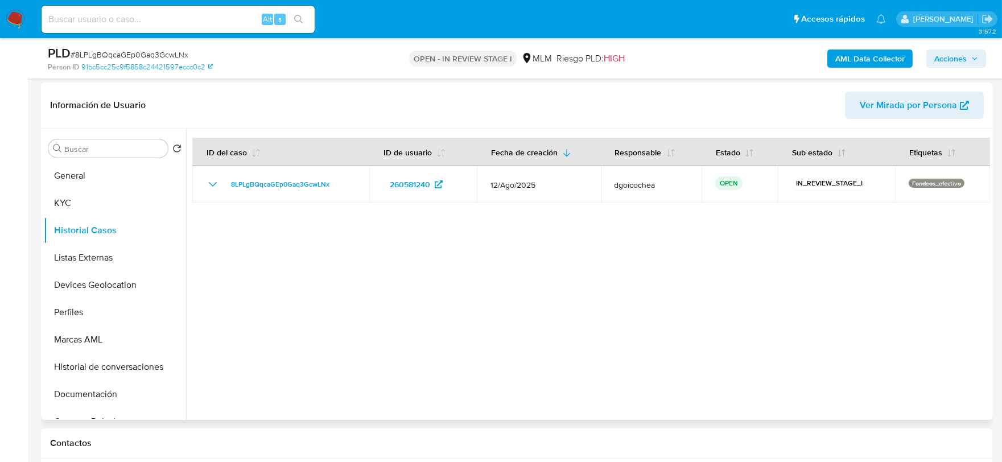
click at [445, 340] on div at bounding box center [588, 274] width 804 height 291
click at [96, 261] on button "Listas Externas" at bounding box center [110, 257] width 133 height 27
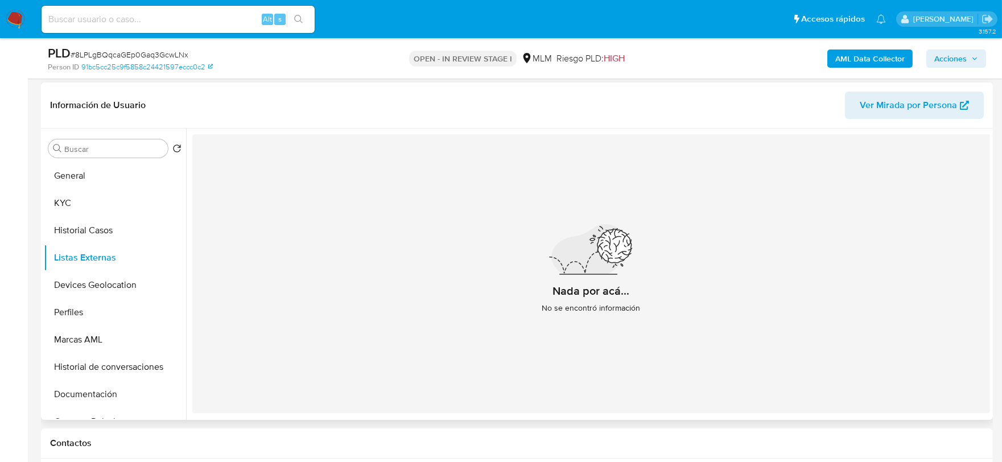
click at [473, 317] on div "Nada por acá... No se encontró información" at bounding box center [591, 273] width 798 height 279
click at [101, 287] on button "Devices Geolocation" at bounding box center [110, 285] width 133 height 27
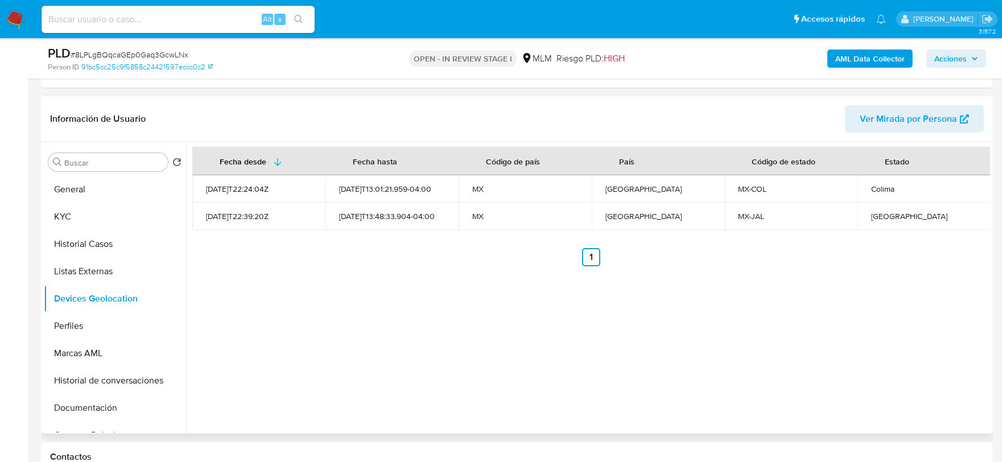
click at [411, 309] on div "Fecha desde Fecha hasta Código de país País Código de estado Estado 2021-09-13T…" at bounding box center [588, 287] width 804 height 291
click at [104, 320] on button "Perfiles" at bounding box center [110, 326] width 133 height 27
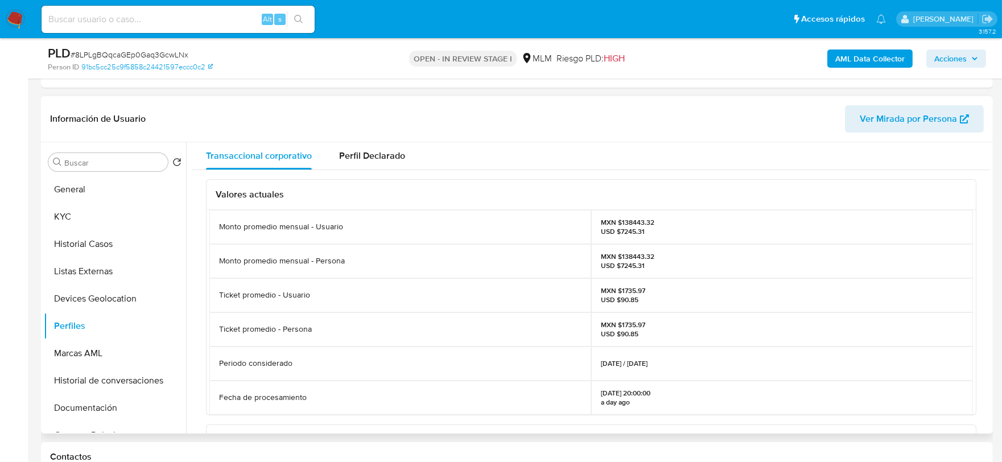
click at [192, 282] on div "Valores actuales Monto promedio mensual - Usuario MXN $138443.32 USD $7245.31 M…" at bounding box center [591, 435] width 798 height 531
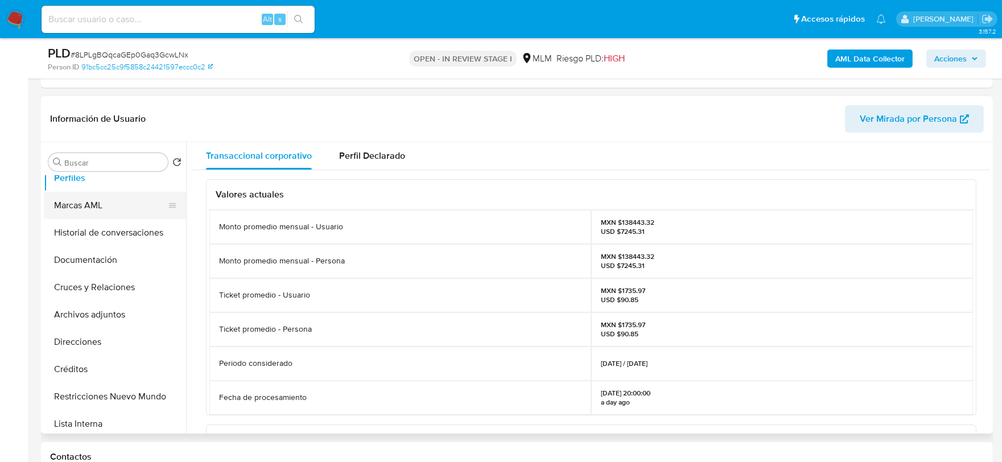
scroll to position [190, 0]
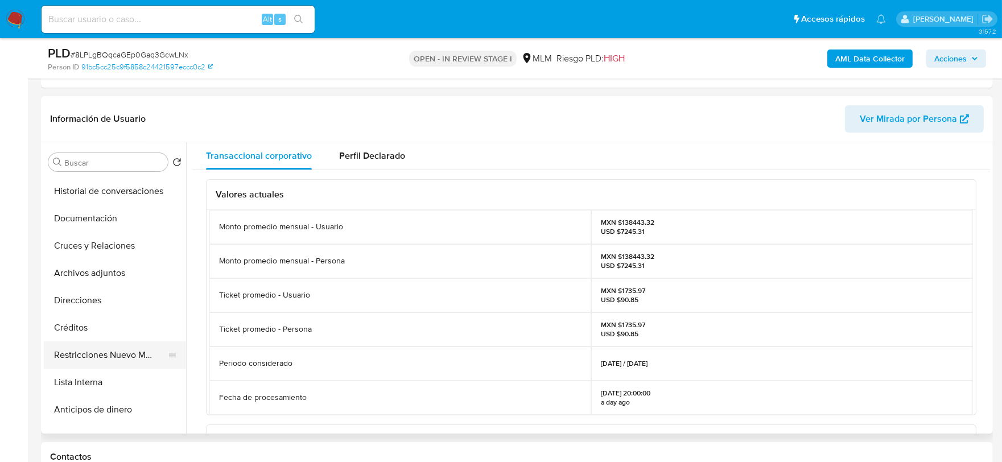
click at [132, 358] on button "Restricciones Nuevo Mundo" at bounding box center [110, 355] width 133 height 27
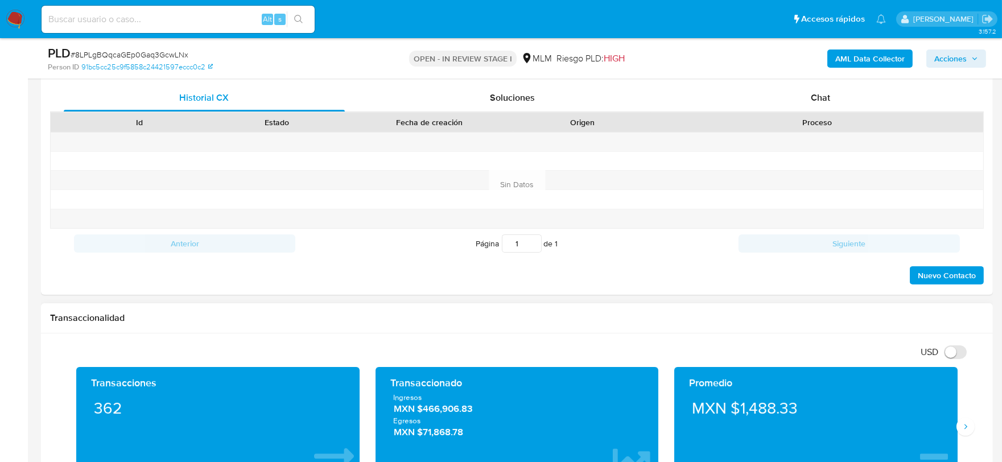
scroll to position [885, 0]
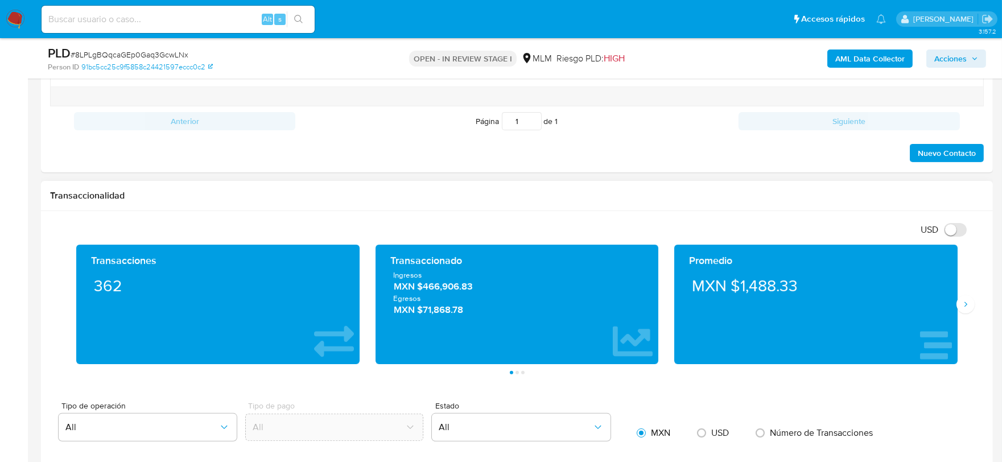
click at [958, 312] on div "Promedio MXN $1,488.33" at bounding box center [816, 305] width 299 height 120
click at [960, 300] on button "Siguiente" at bounding box center [966, 304] width 18 height 18
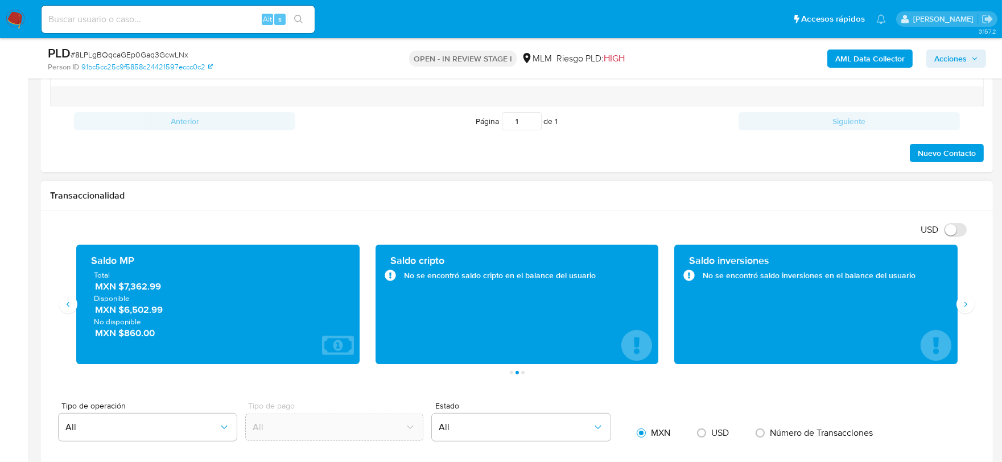
click at [521, 202] on h1 "Transaccionalidad" at bounding box center [517, 195] width 934 height 11
drag, startPoint x: 184, startPoint y: 293, endPoint x: 124, endPoint y: 293, distance: 60.3
click at [124, 293] on span "MXN $7,362.99" at bounding box center [218, 286] width 247 height 13
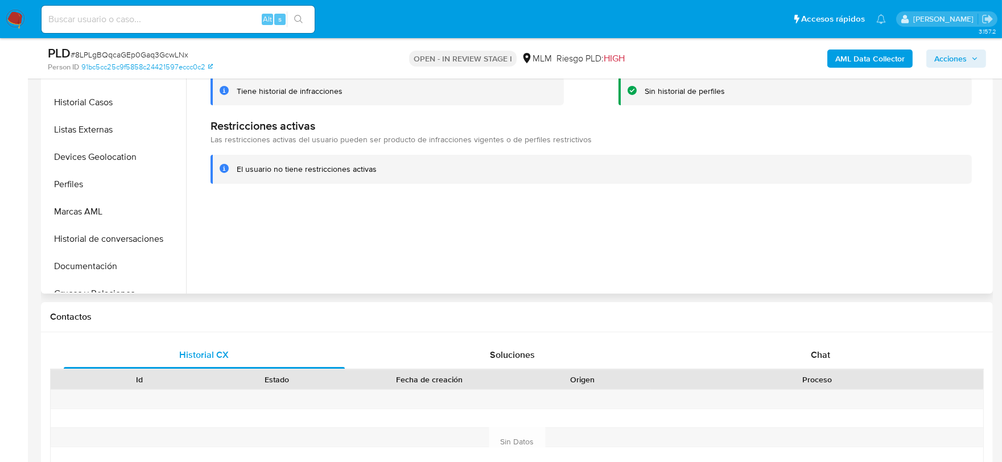
scroll to position [0, 0]
click at [98, 261] on button "Documentación" at bounding box center [110, 267] width 133 height 27
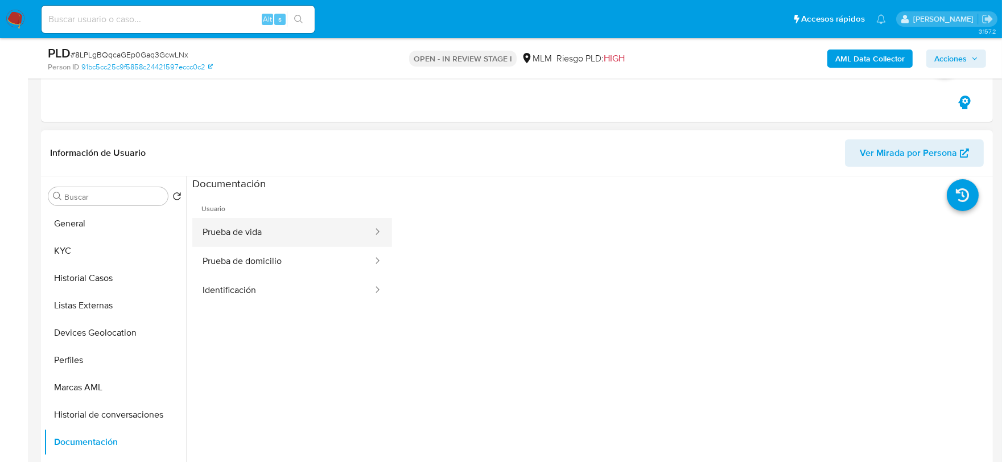
scroll to position [316, 0]
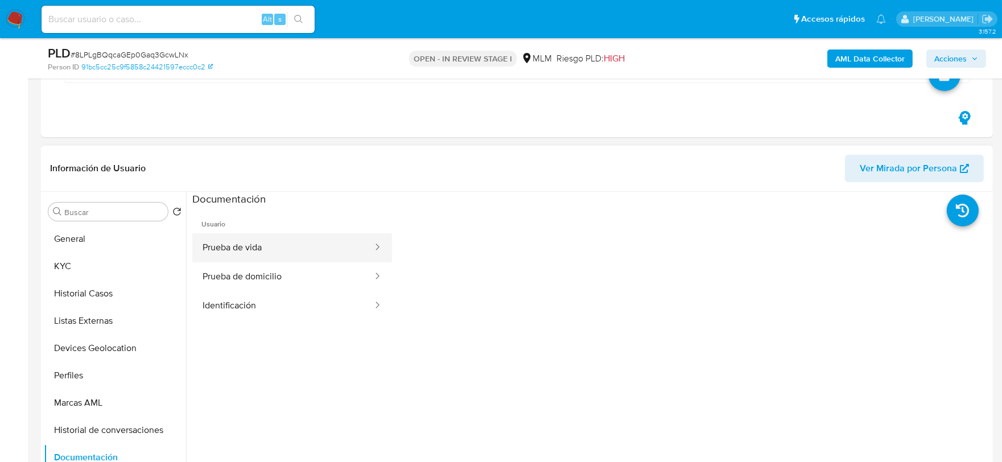
click at [280, 235] on button "Prueba de vida" at bounding box center [283, 247] width 182 height 29
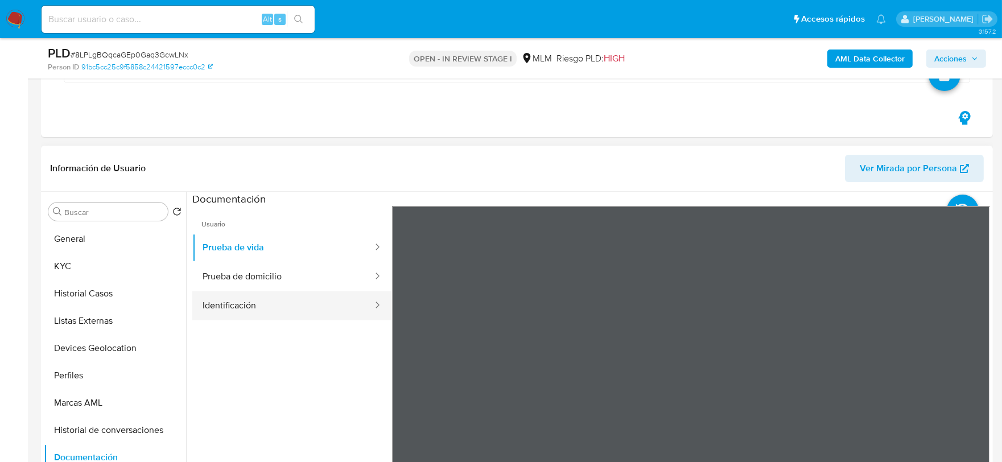
click at [274, 311] on button "Identificación" at bounding box center [283, 305] width 182 height 29
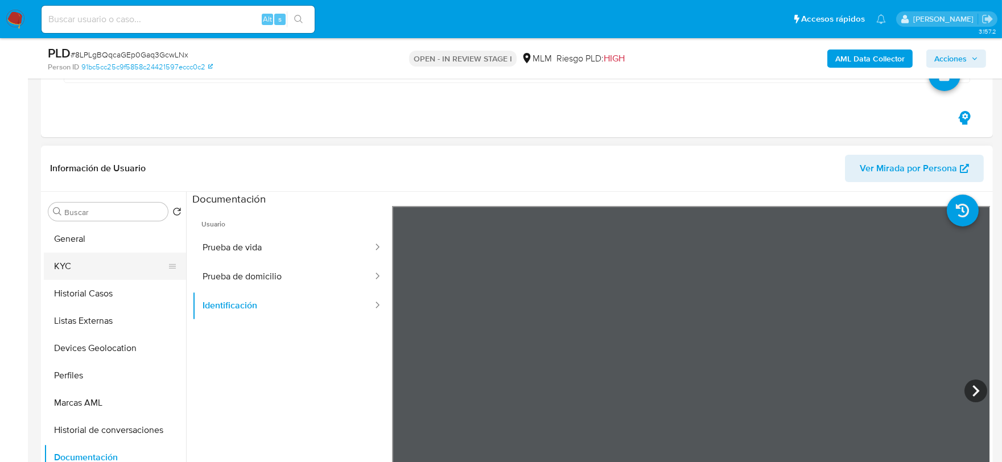
click at [97, 256] on button "KYC" at bounding box center [110, 266] width 133 height 27
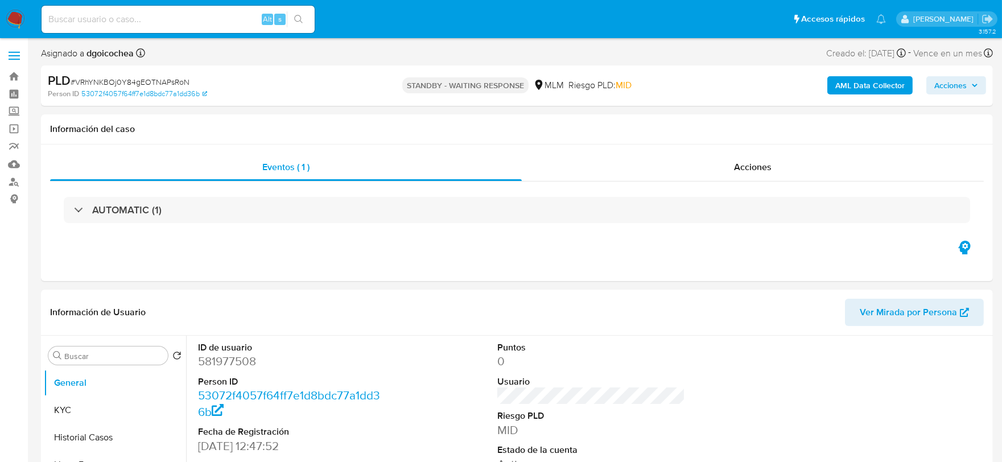
select select "10"
